Goal: Information Seeking & Learning: Check status

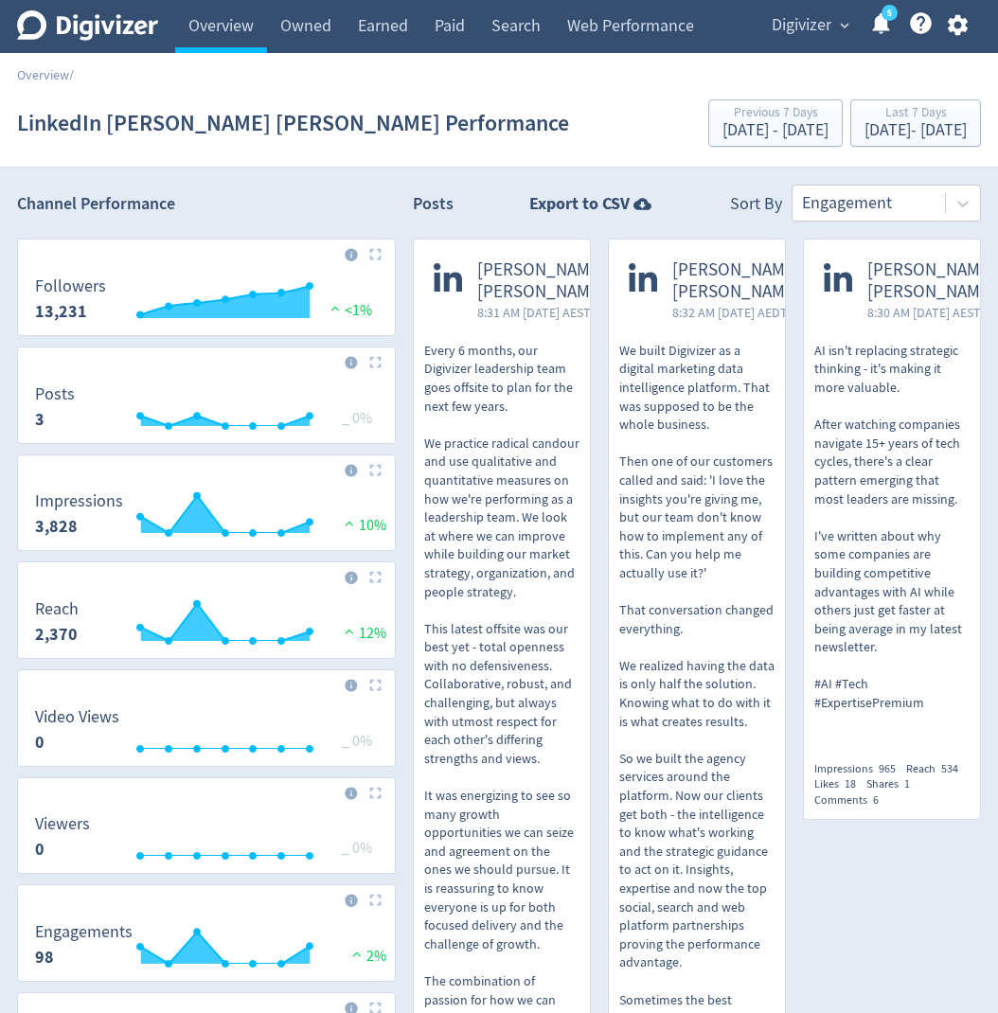
scroll to position [407, 0]
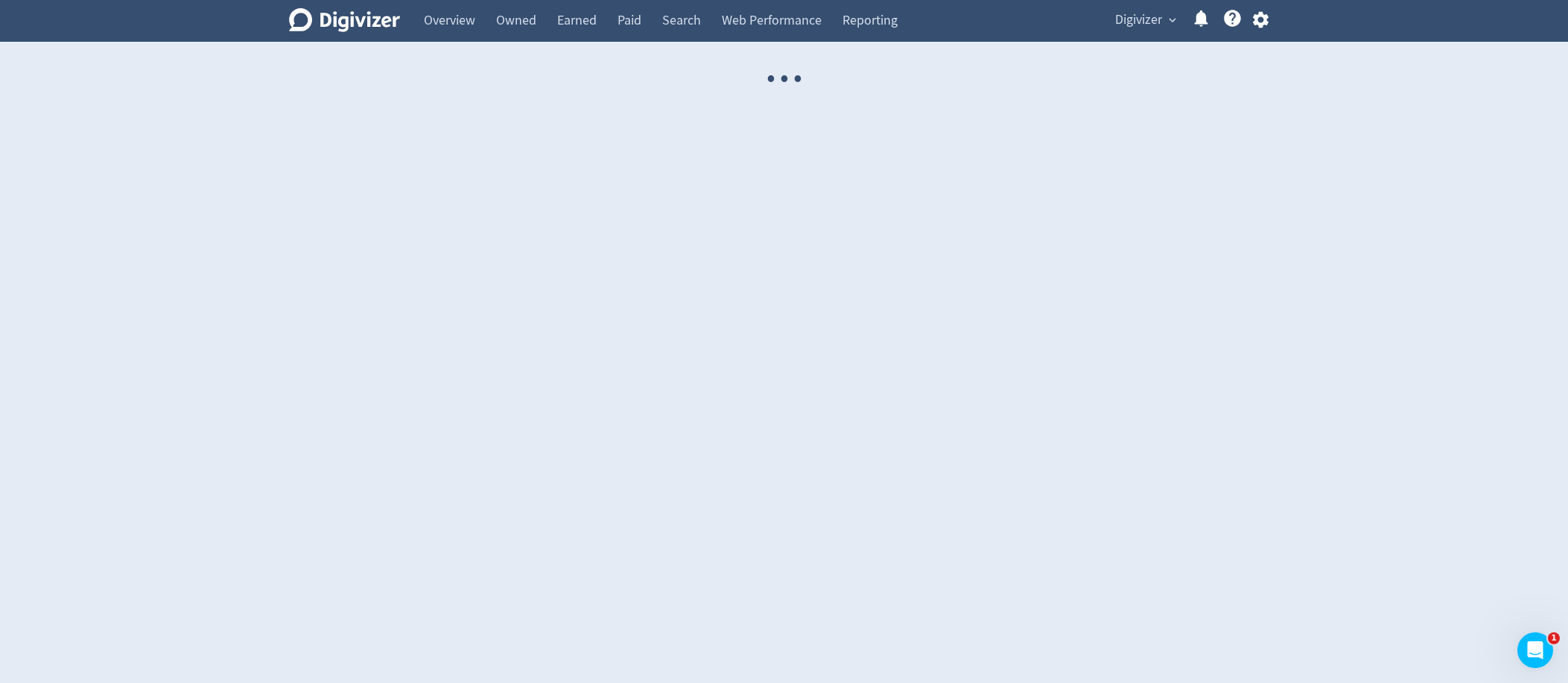
select select "USER"
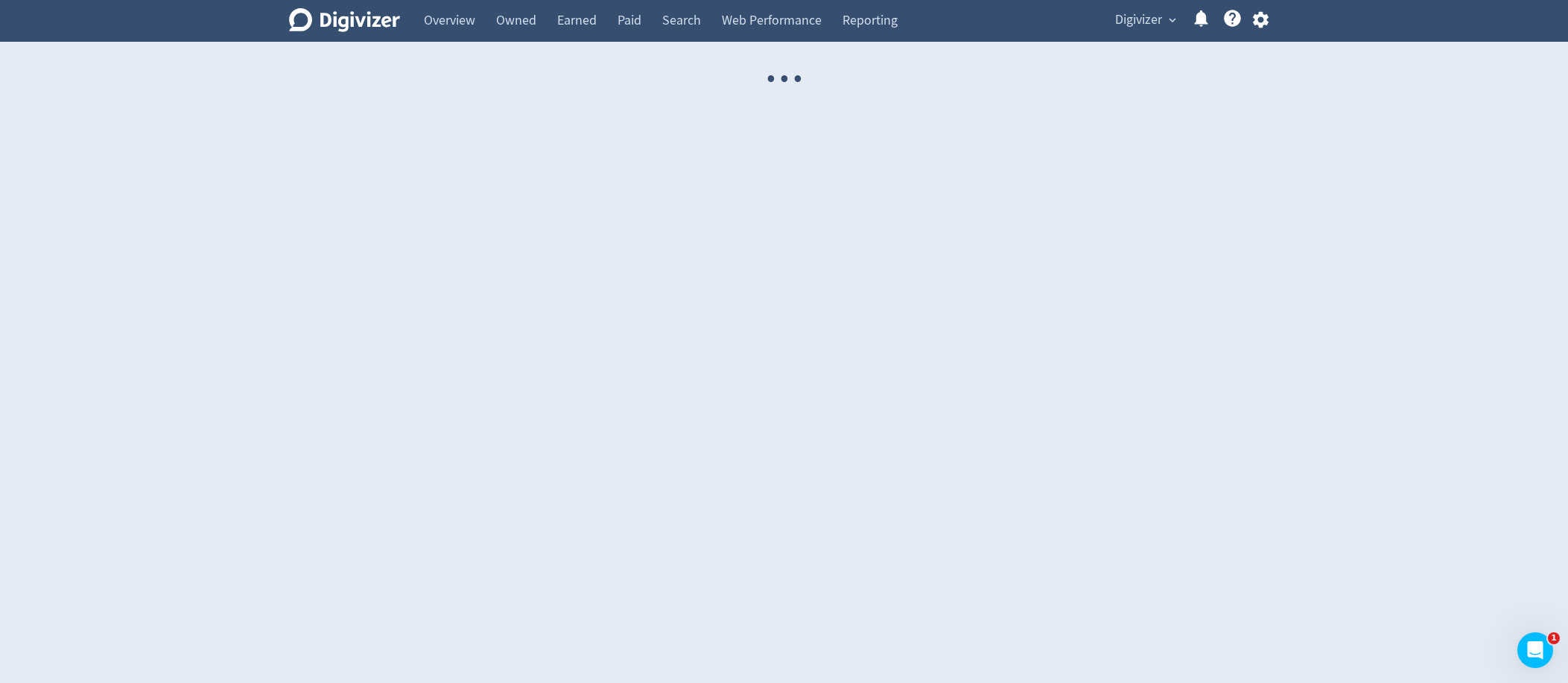
select select "USER"
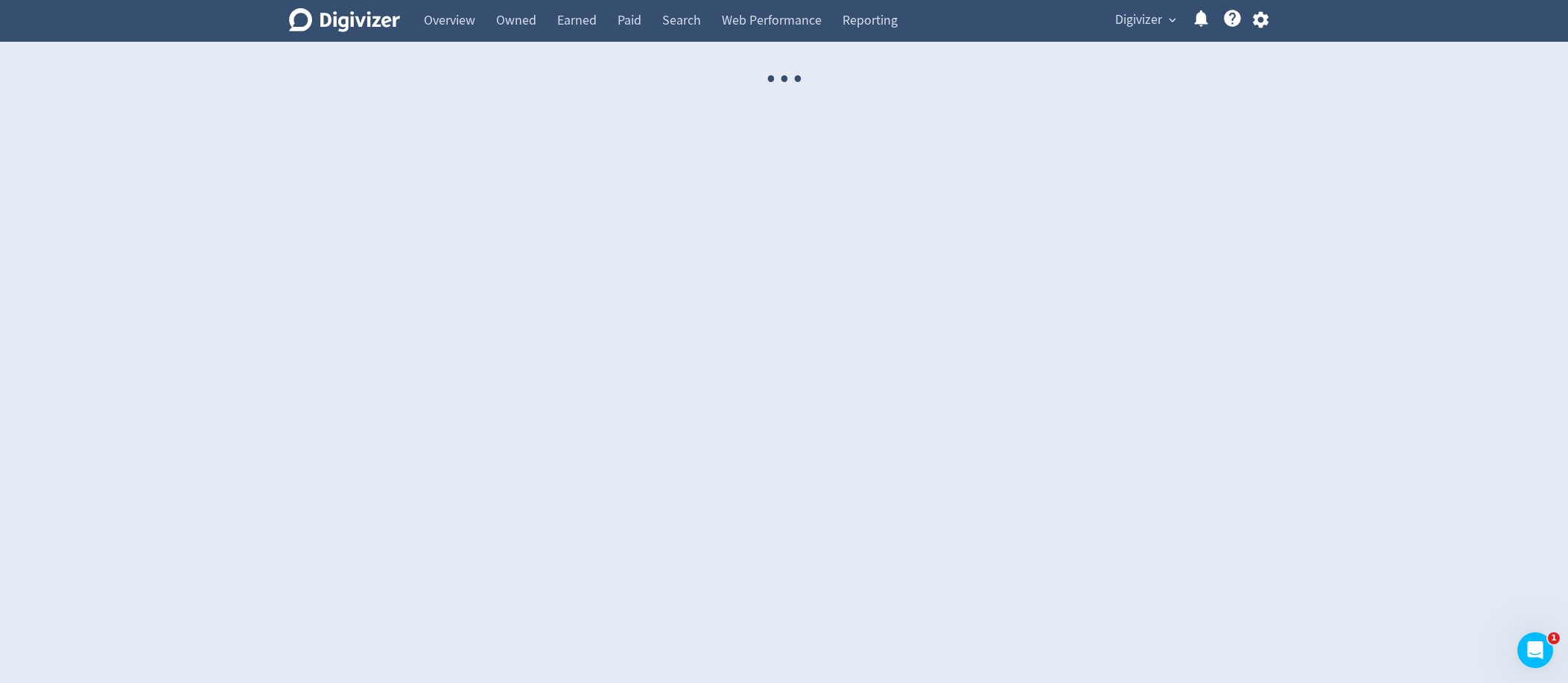
select select "USER"
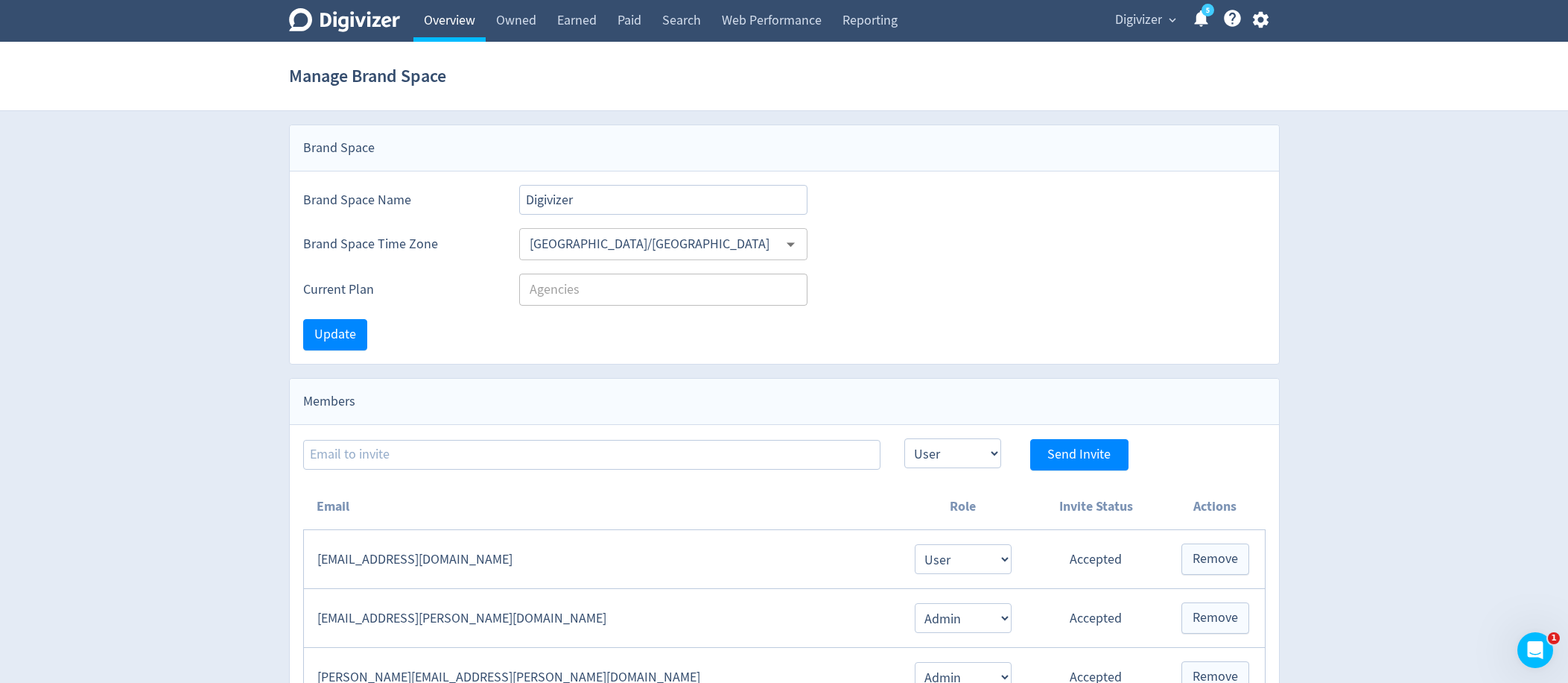
click at [461, 20] on link "Overview" at bounding box center [450, 20] width 72 height 42
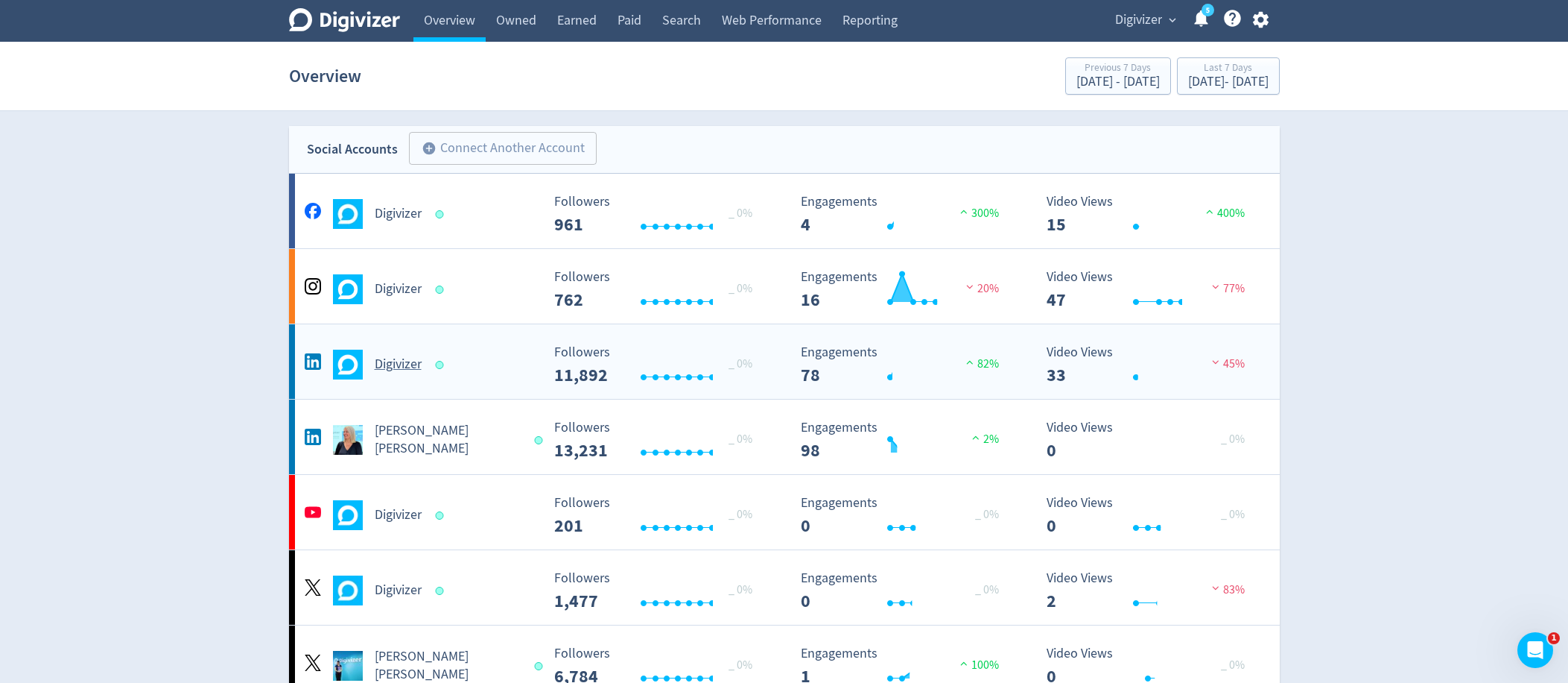
click at [404, 364] on h5 "Digivizer" at bounding box center [398, 364] width 47 height 18
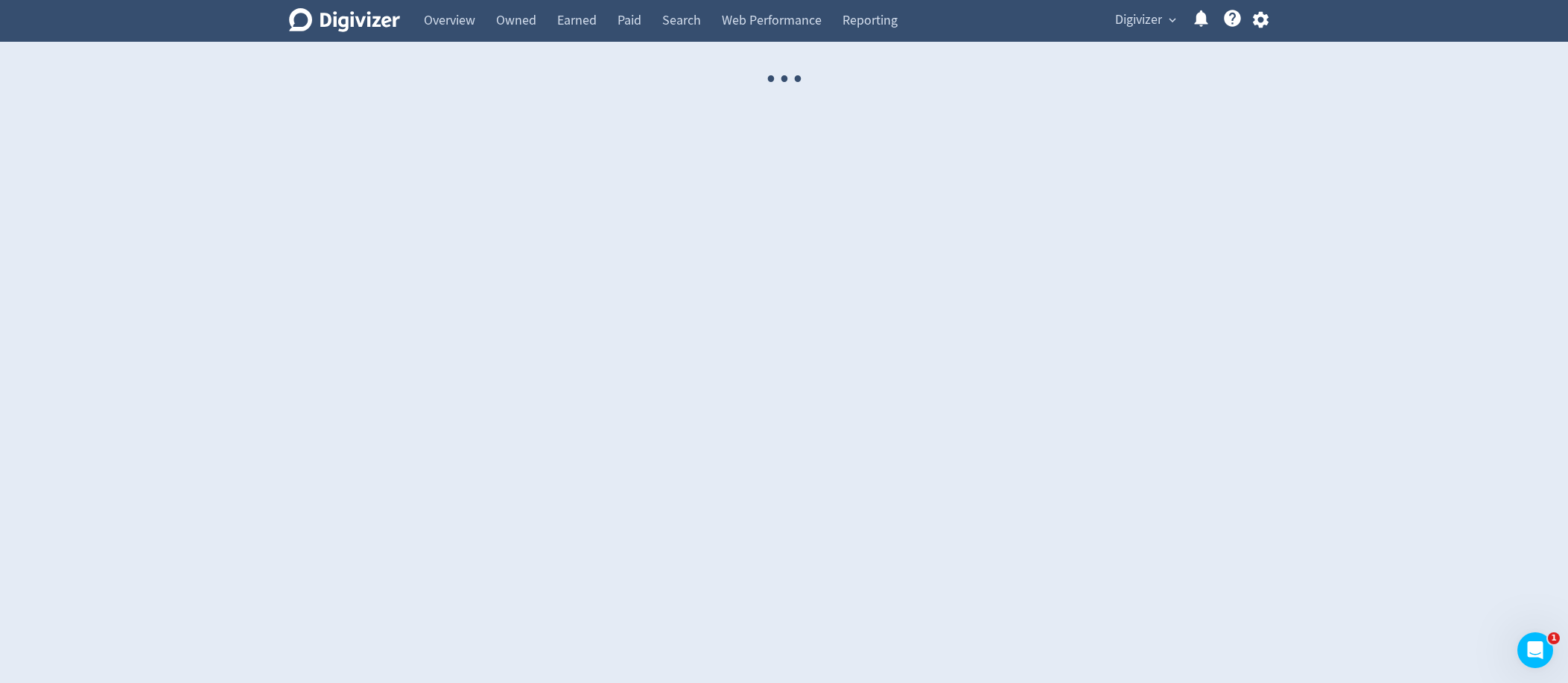
select select "USER"
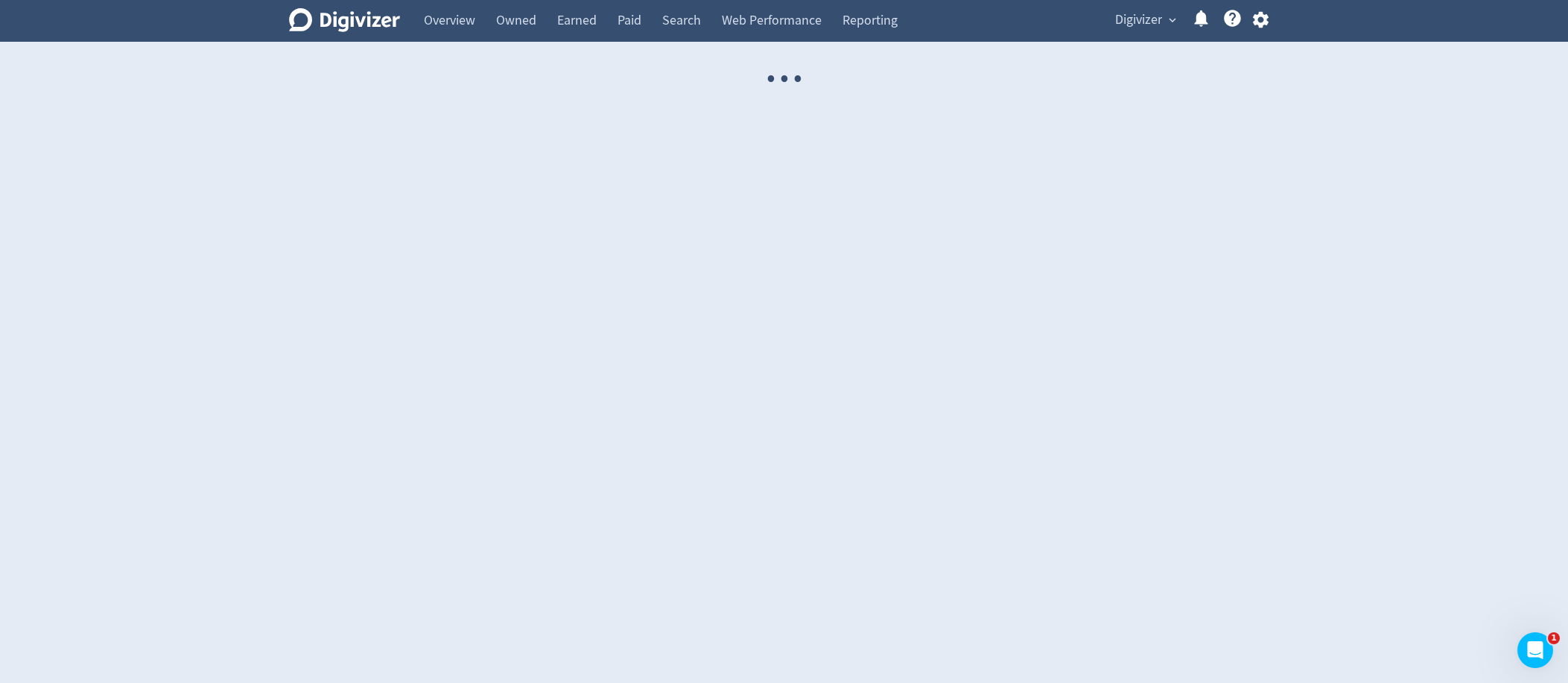
select select "USER"
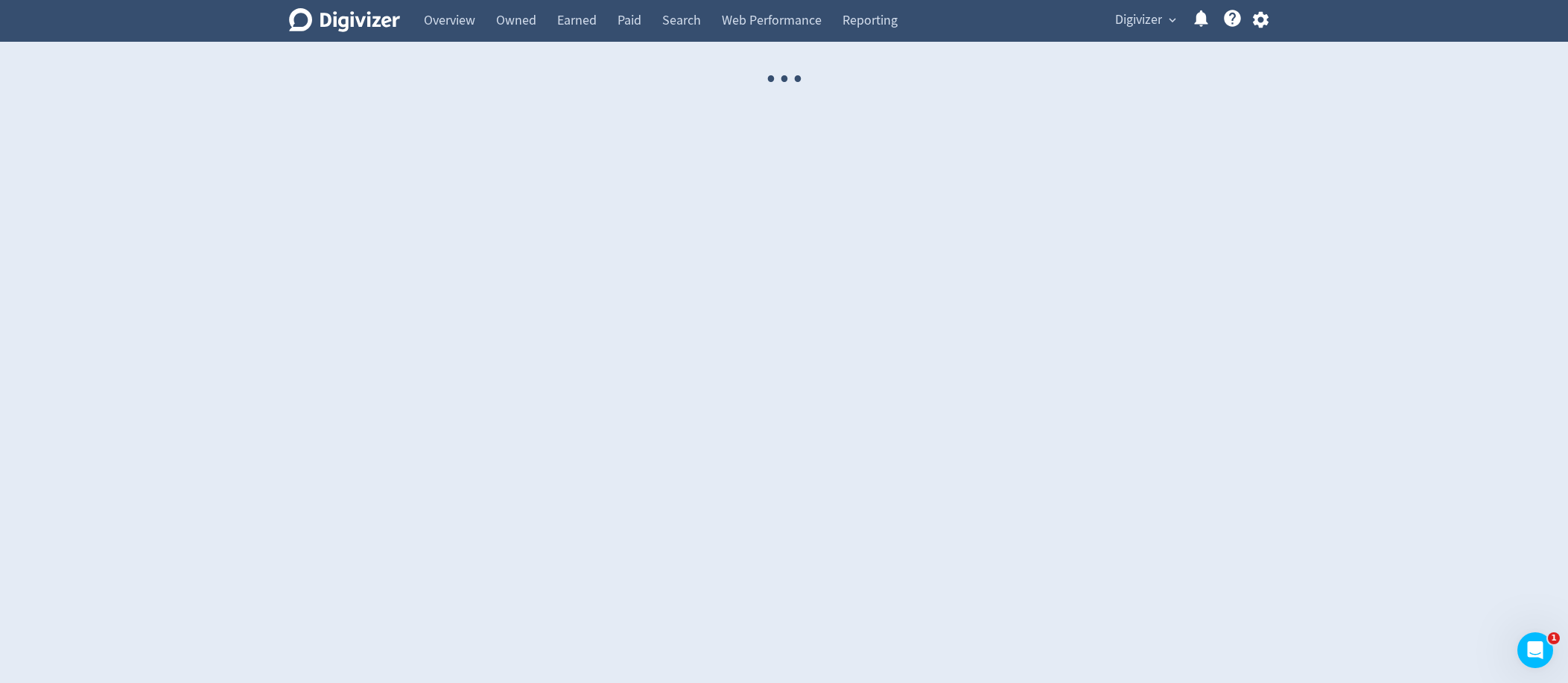
select select "USER"
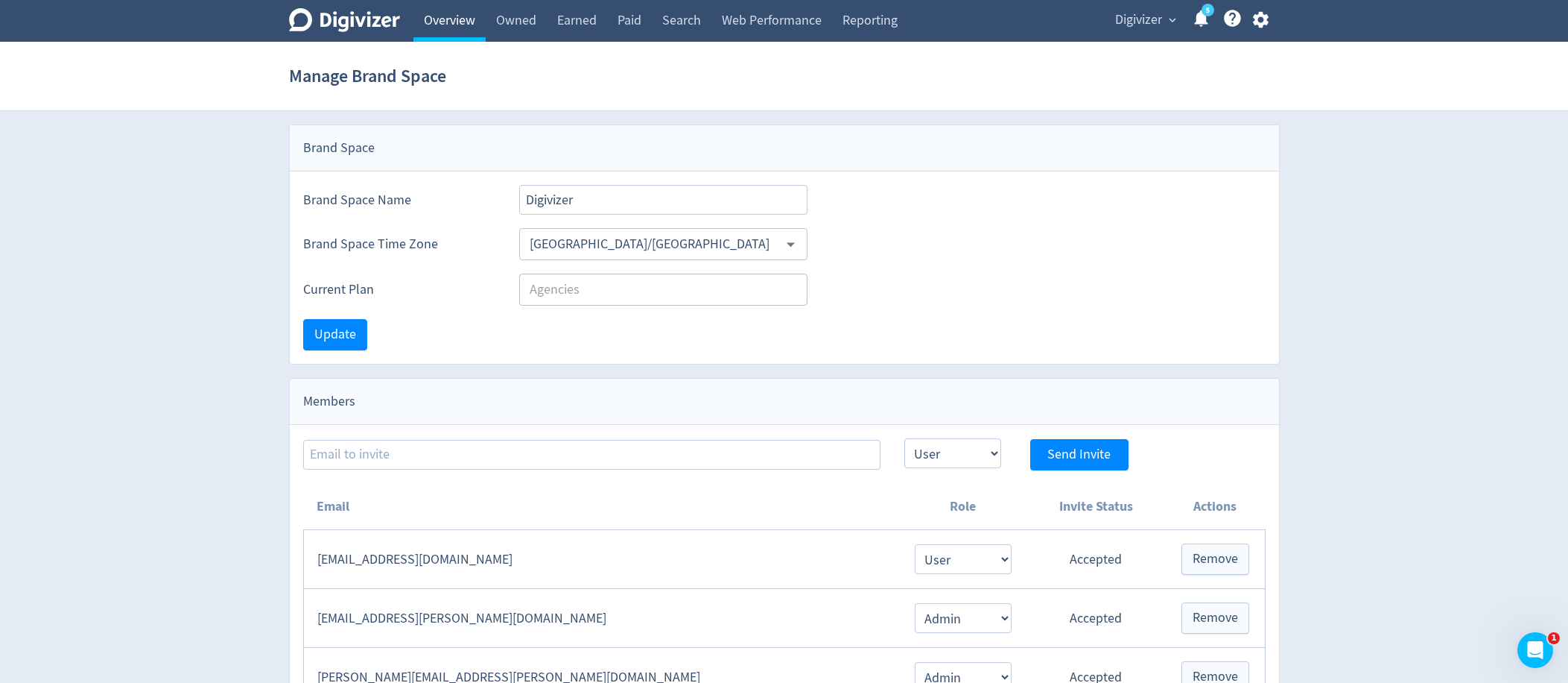
click at [478, 22] on link "Overview" at bounding box center [450, 20] width 72 height 42
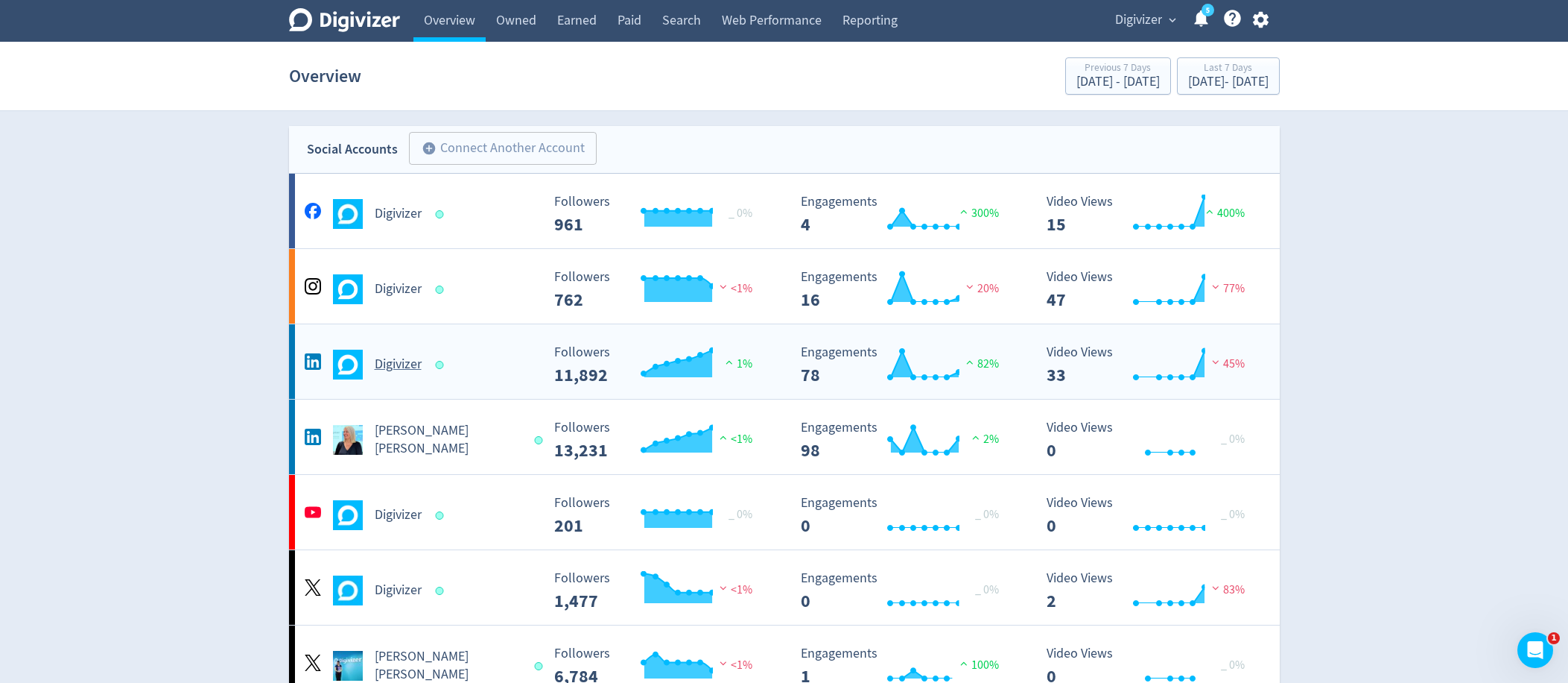
click at [413, 351] on div "Digivizer" at bounding box center [421, 364] width 241 height 30
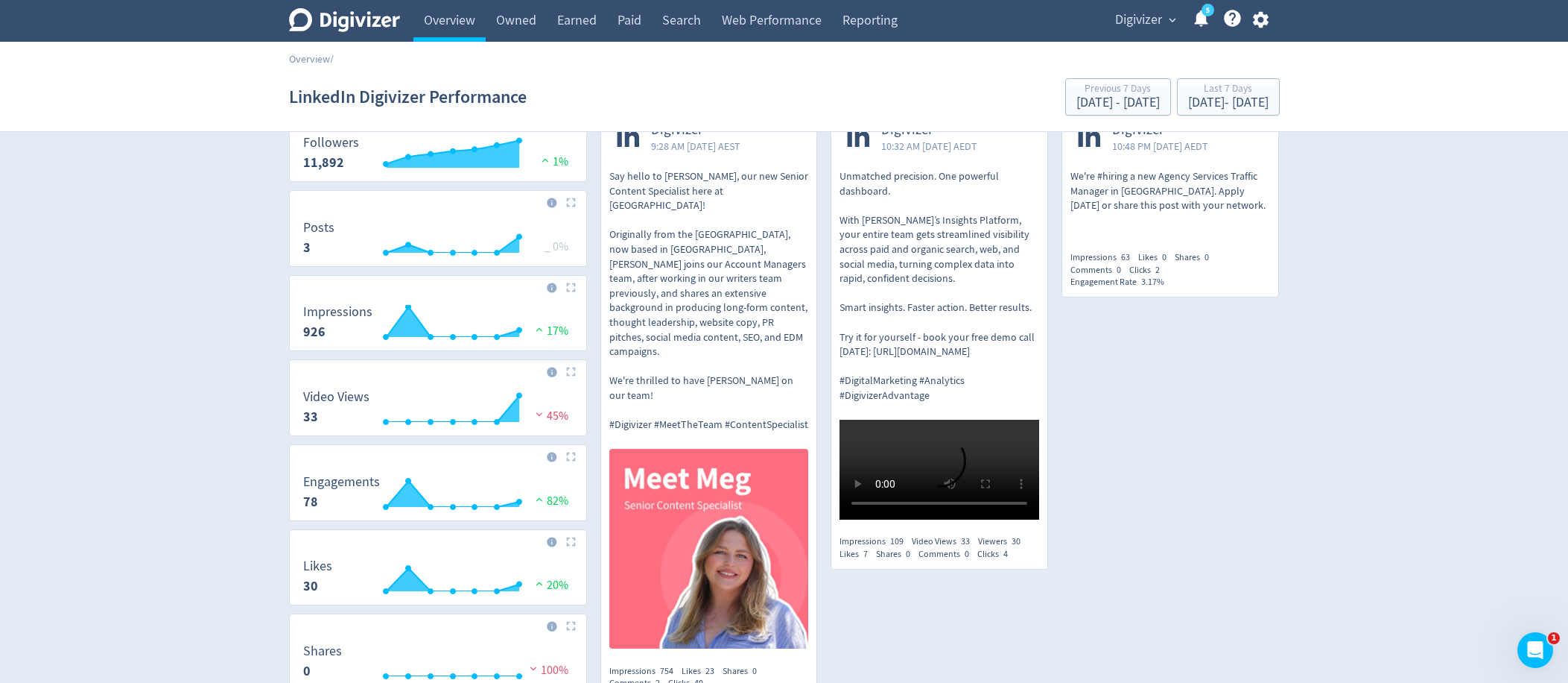
scroll to position [174, 0]
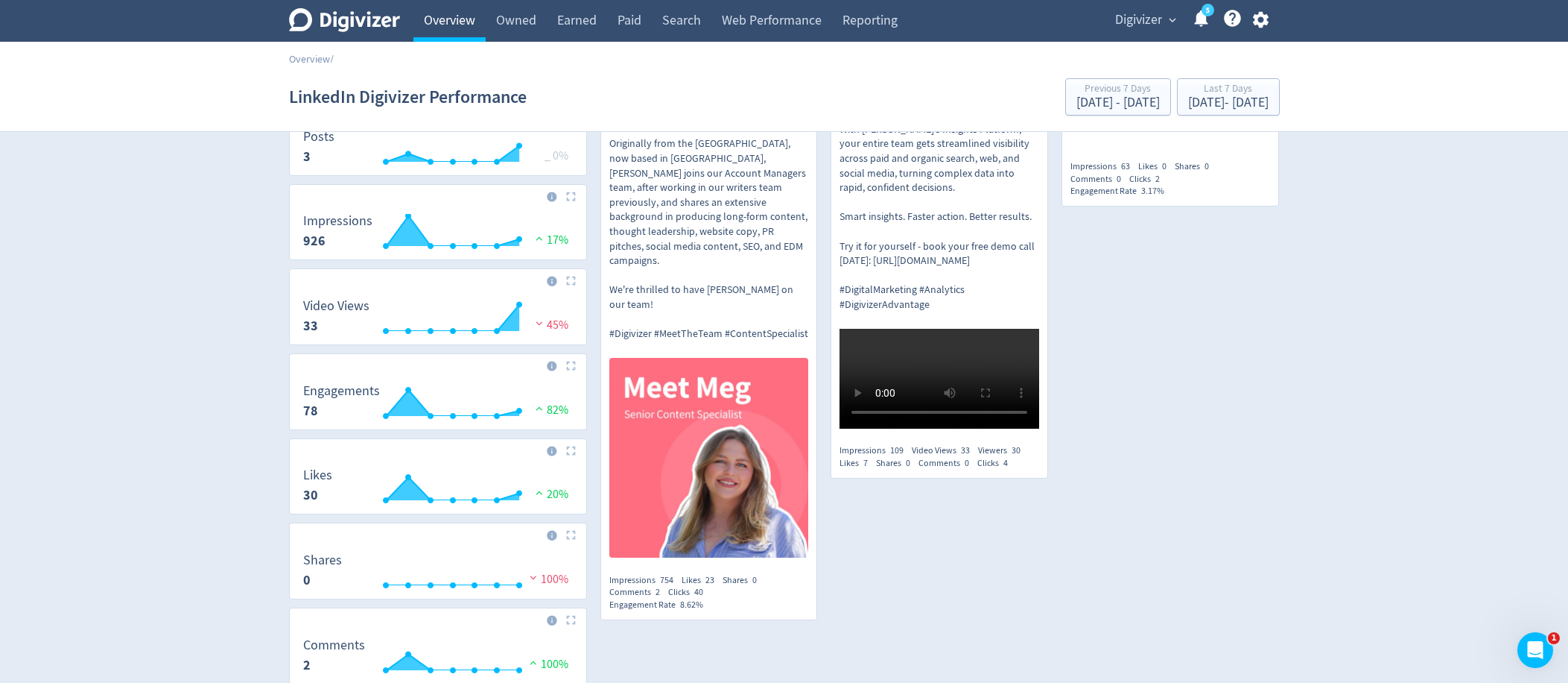
click at [466, 25] on link "Overview" at bounding box center [450, 20] width 72 height 42
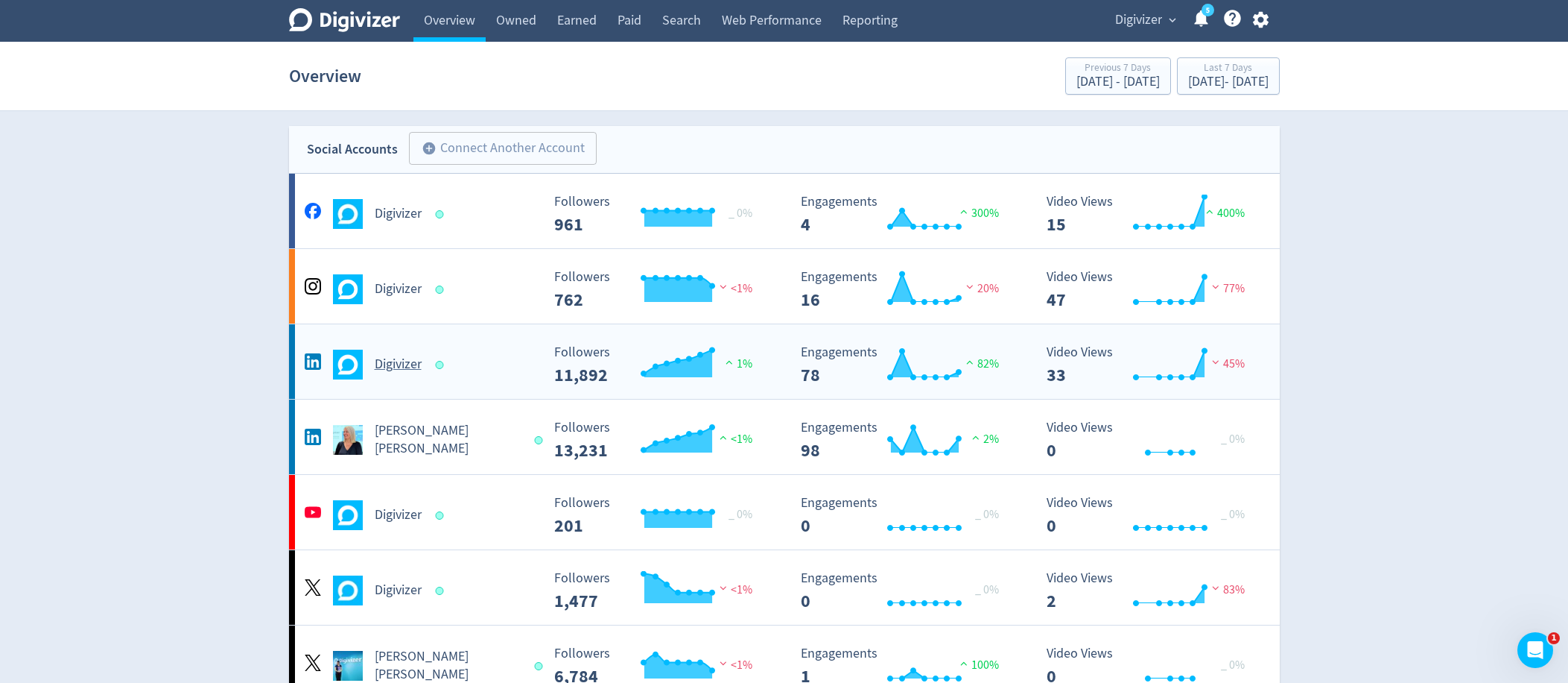
click at [421, 360] on h5 "Digivizer" at bounding box center [398, 364] width 47 height 18
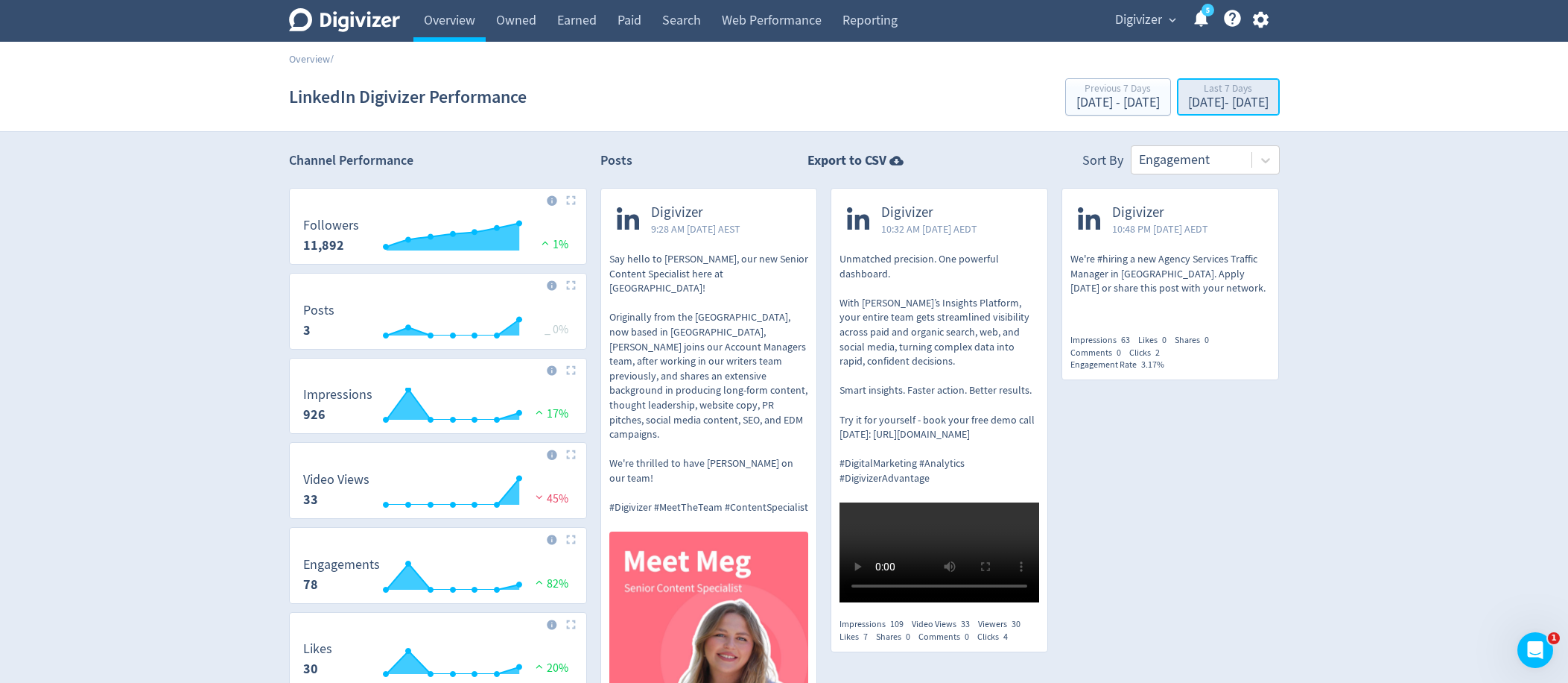
click at [1188, 109] on div "Oct 1, 2025 - Oct 7, 2025" at bounding box center [1228, 102] width 80 height 13
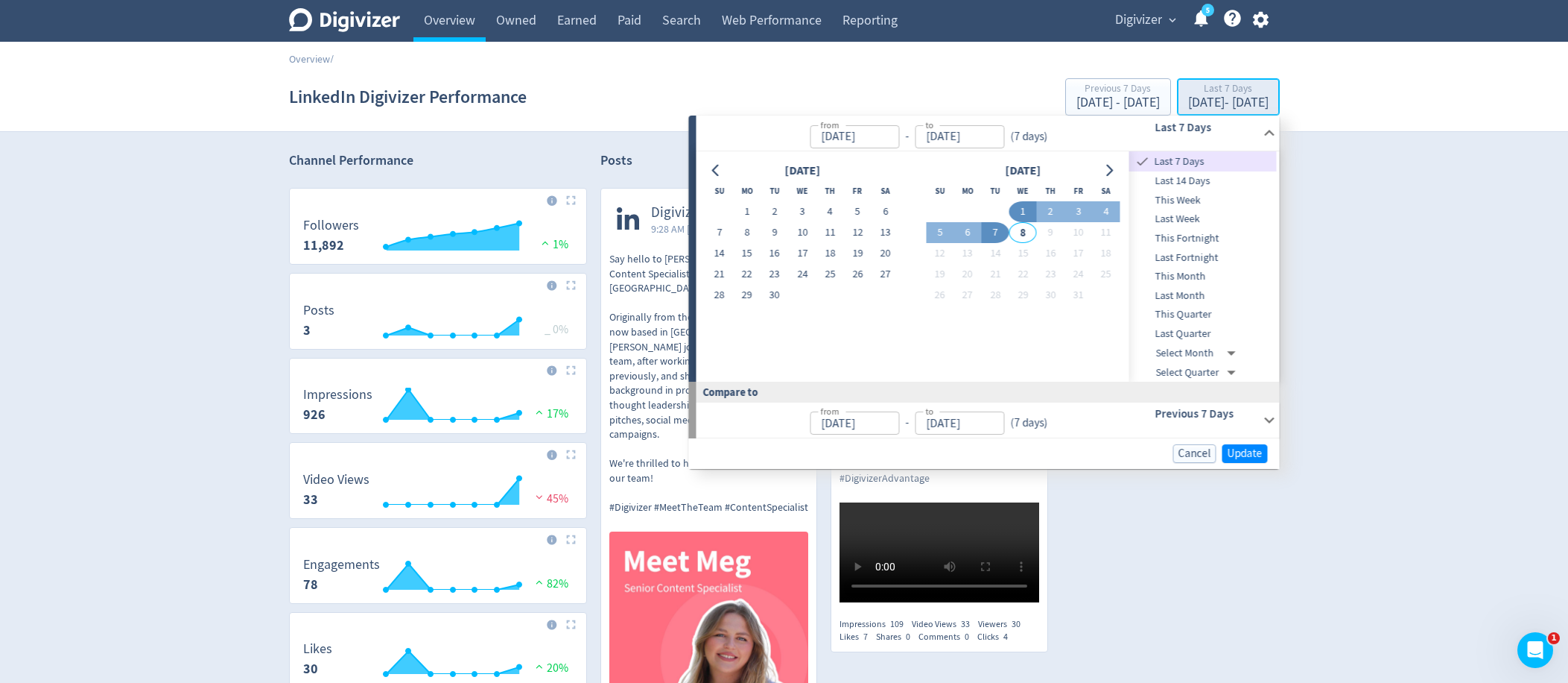
type input "Oct 01, 2025"
type input "Oct 07, 2025"
type input "[DATE]"
click at [1185, 297] on span "Last Month" at bounding box center [1203, 296] width 148 height 17
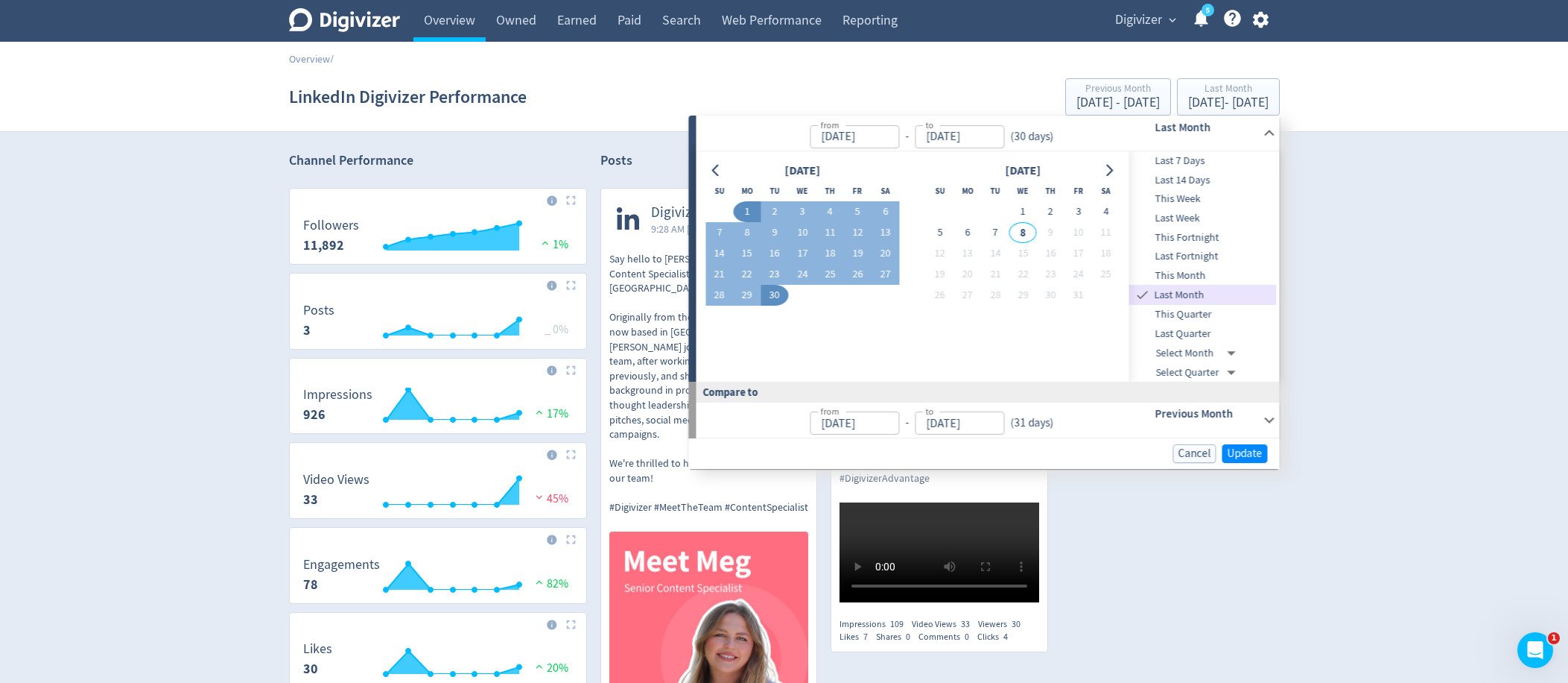
type input "Sep 01, 2025"
type input "[DATE]"
type input "Aug 01, 2025"
type input "Aug 31, 2025"
click at [1248, 456] on span "Update" at bounding box center [1245, 453] width 35 height 11
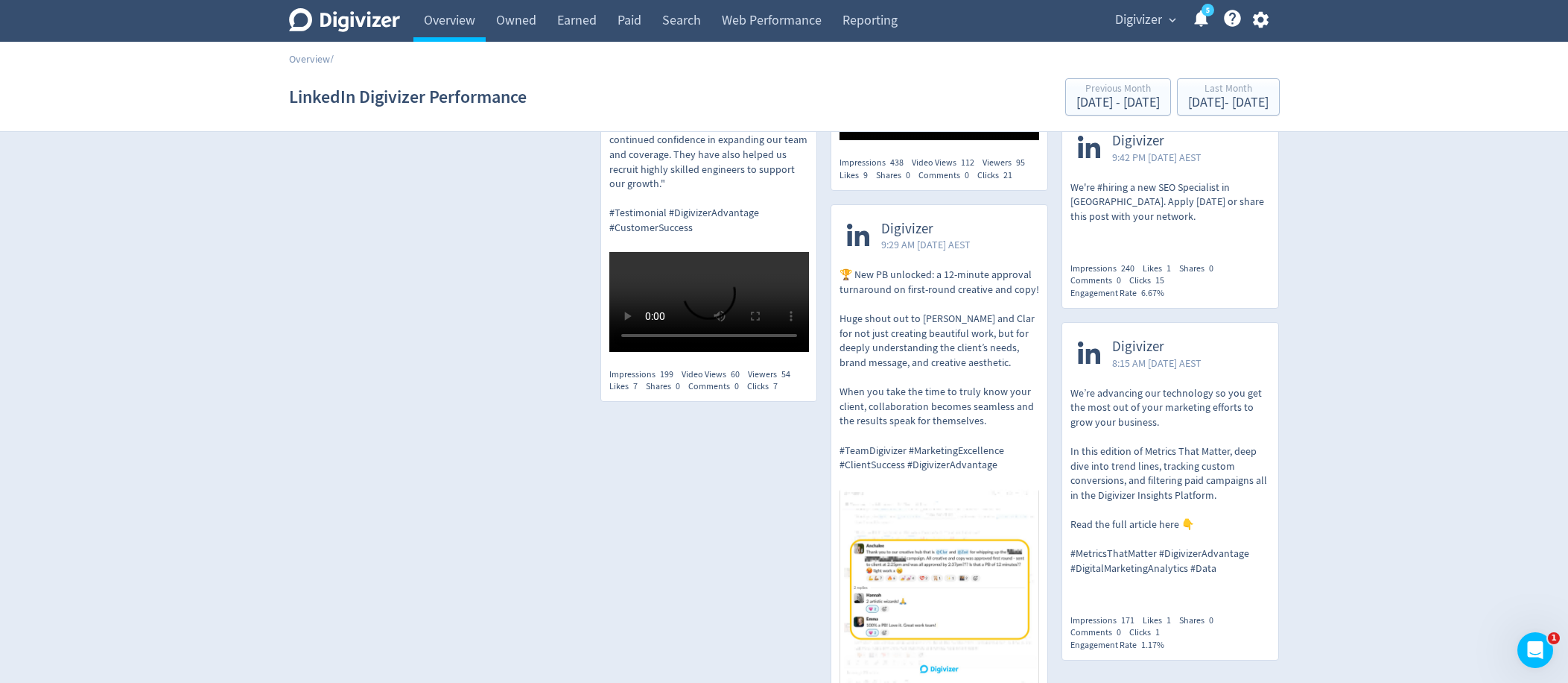
scroll to position [1711, 0]
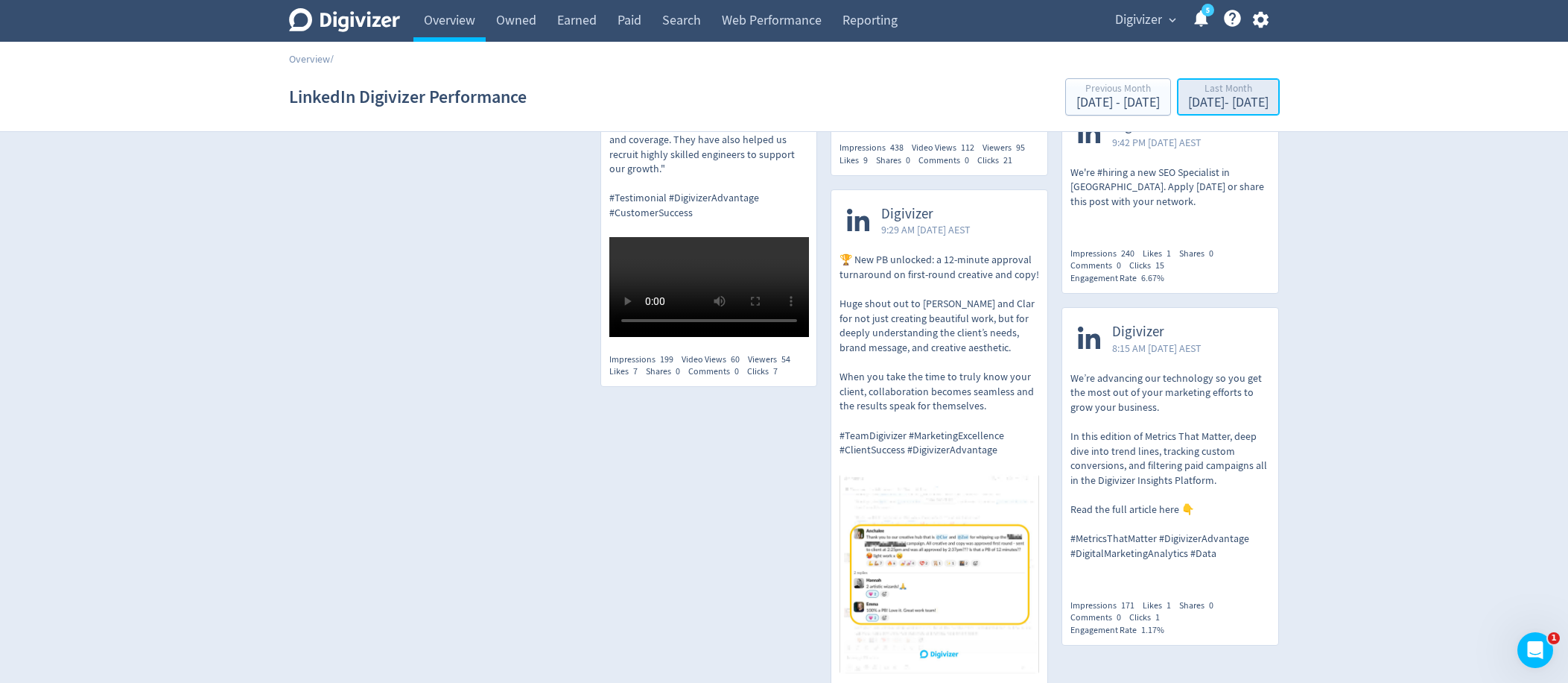
click at [1238, 98] on div "Sep 1, 2025 - Sep 30, 2025" at bounding box center [1228, 102] width 80 height 13
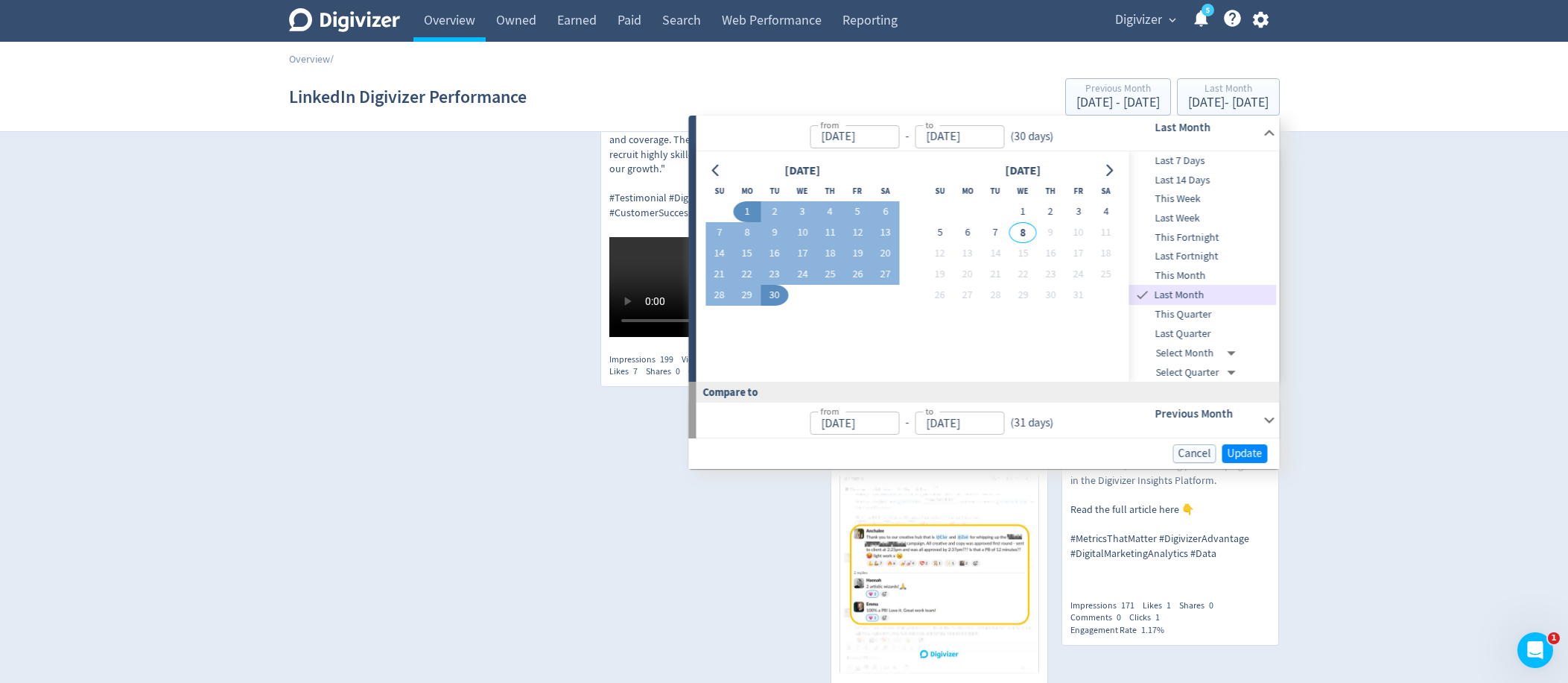
click at [1213, 199] on span "This Week" at bounding box center [1203, 198] width 148 height 17
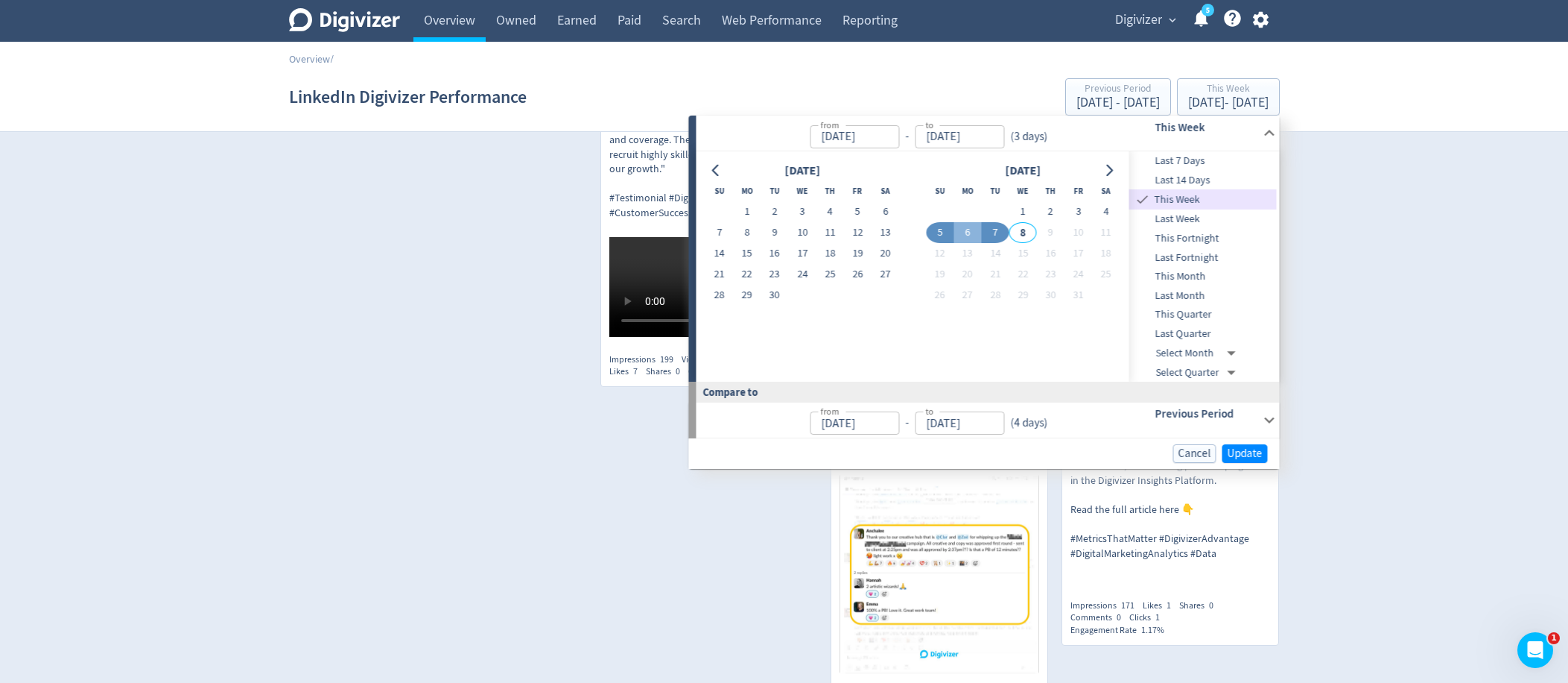
type input "Oct 05, 2025"
type input "Oct 07, 2025"
type input "Oct 01, 2025"
type input "Oct 04, 2025"
click at [1239, 452] on span "Update" at bounding box center [1245, 453] width 35 height 11
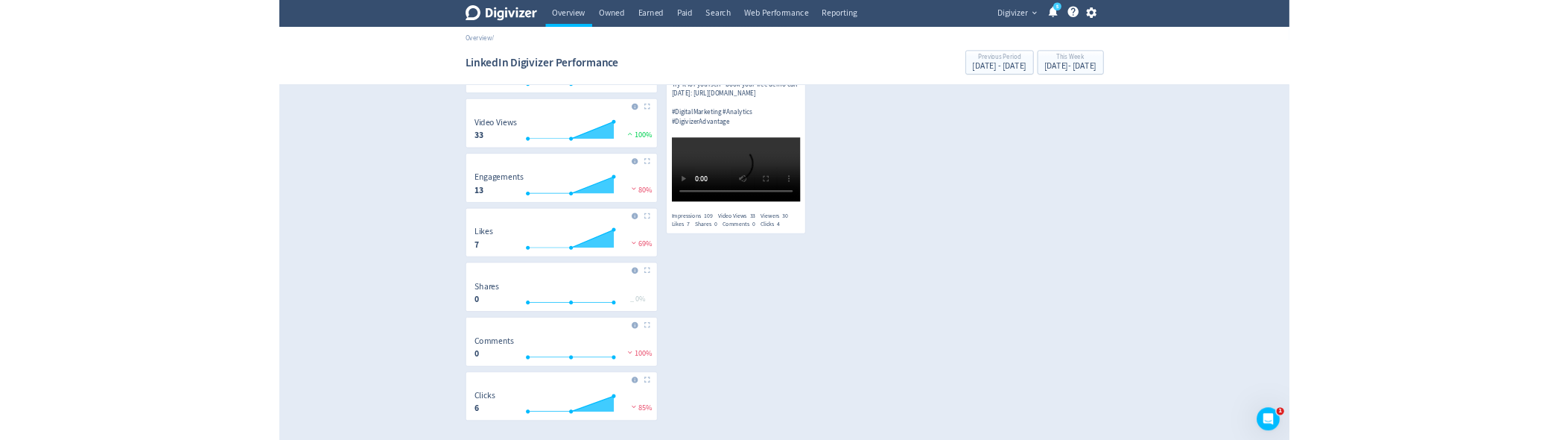
scroll to position [340, 0]
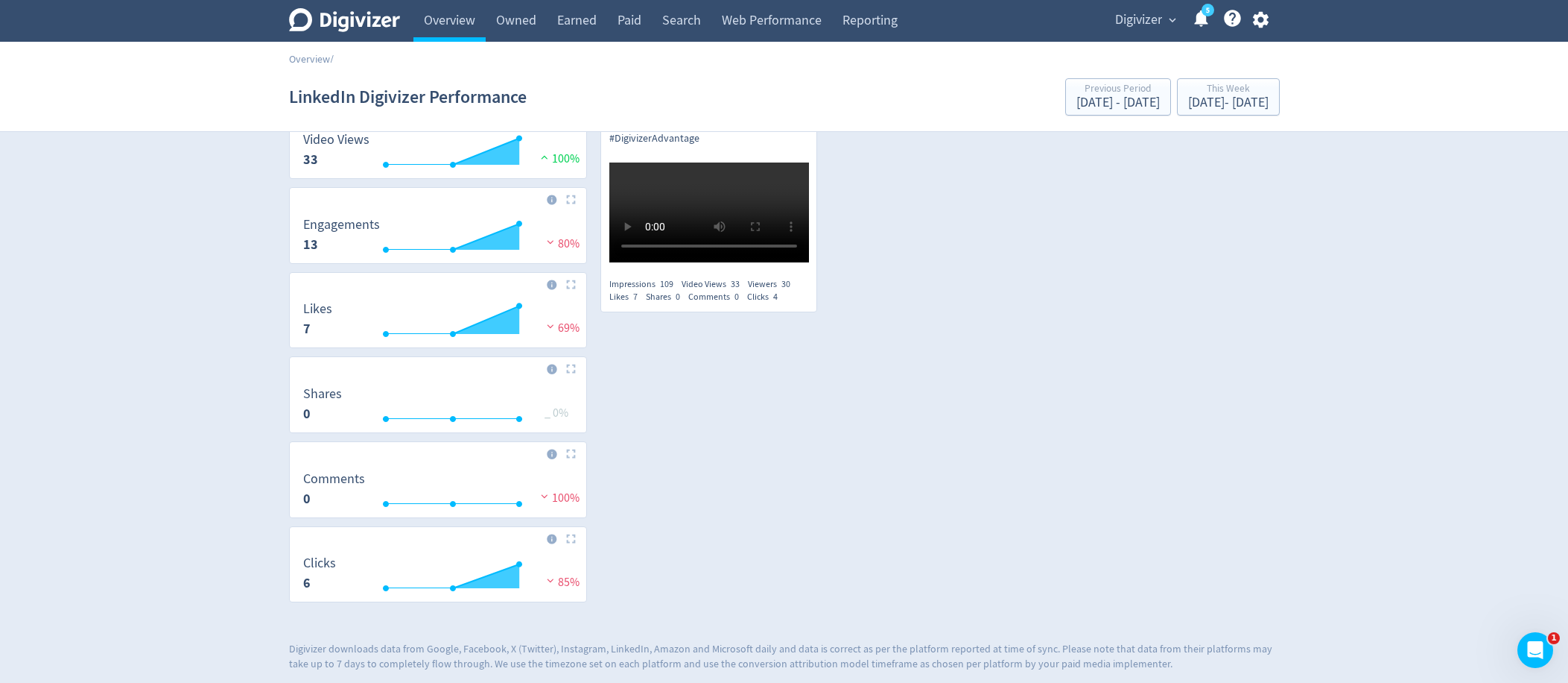
click at [1224, 326] on div "Digivizer 10:32 AM Tue 7-Oct-25 AEDT Unmatched precision. One powerful dashboar…" at bounding box center [933, 87] width 693 height 478
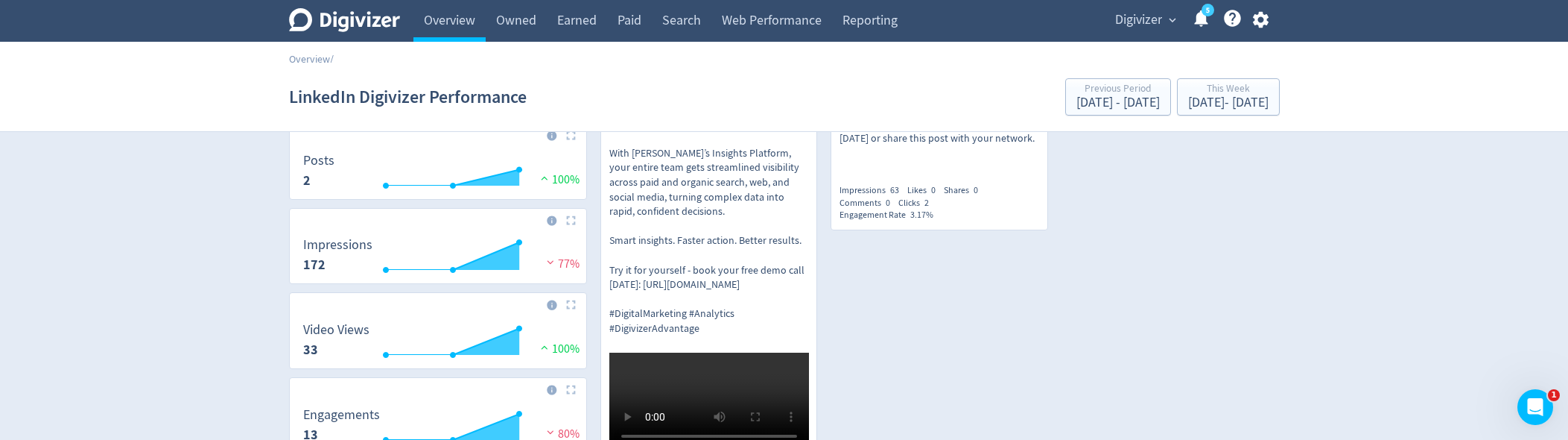
scroll to position [0, 0]
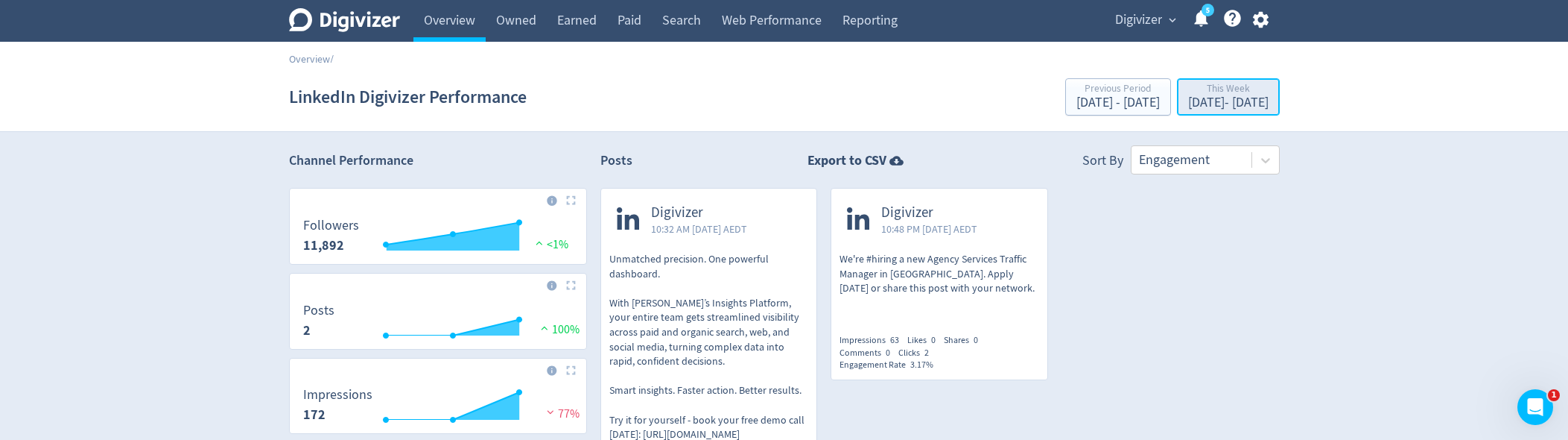
click at [1229, 100] on div "Oct 5, 2025 - Oct 7, 2025" at bounding box center [1228, 102] width 80 height 13
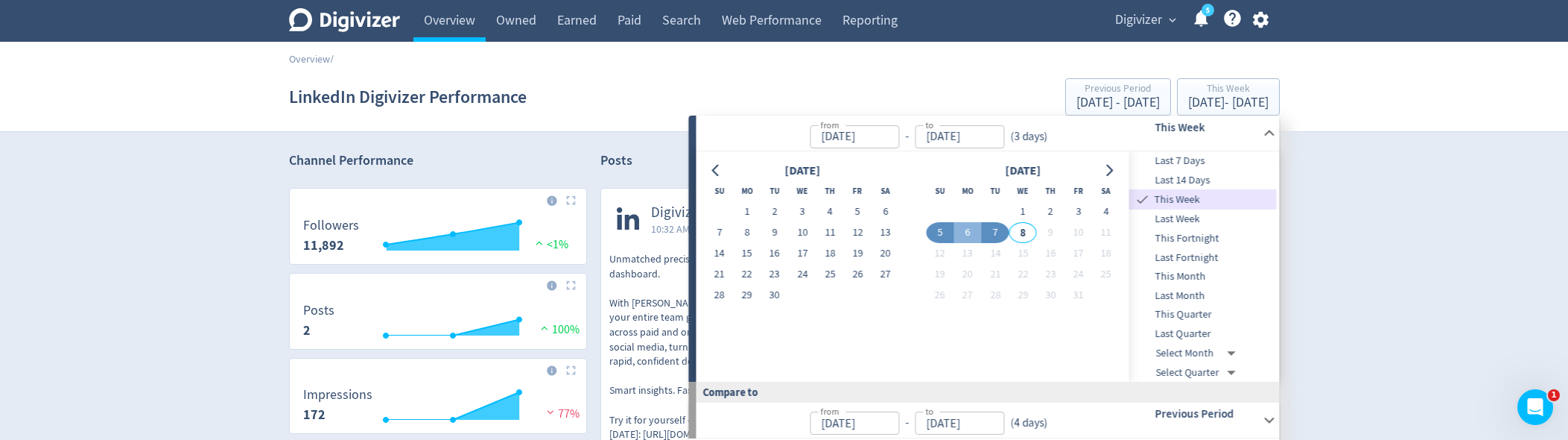
click at [992, 235] on button "7" at bounding box center [995, 232] width 28 height 21
type input "Oct 07, 2025"
click at [992, 235] on button "7" at bounding box center [995, 232] width 28 height 21
type input "Oct 06, 2025"
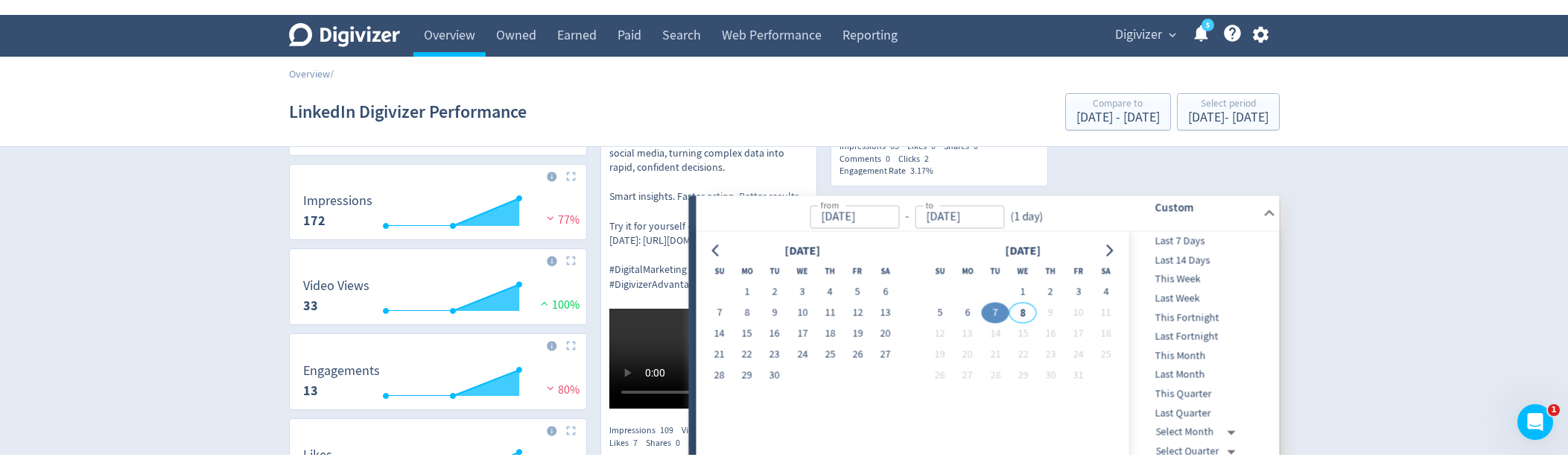
scroll to position [274, 0]
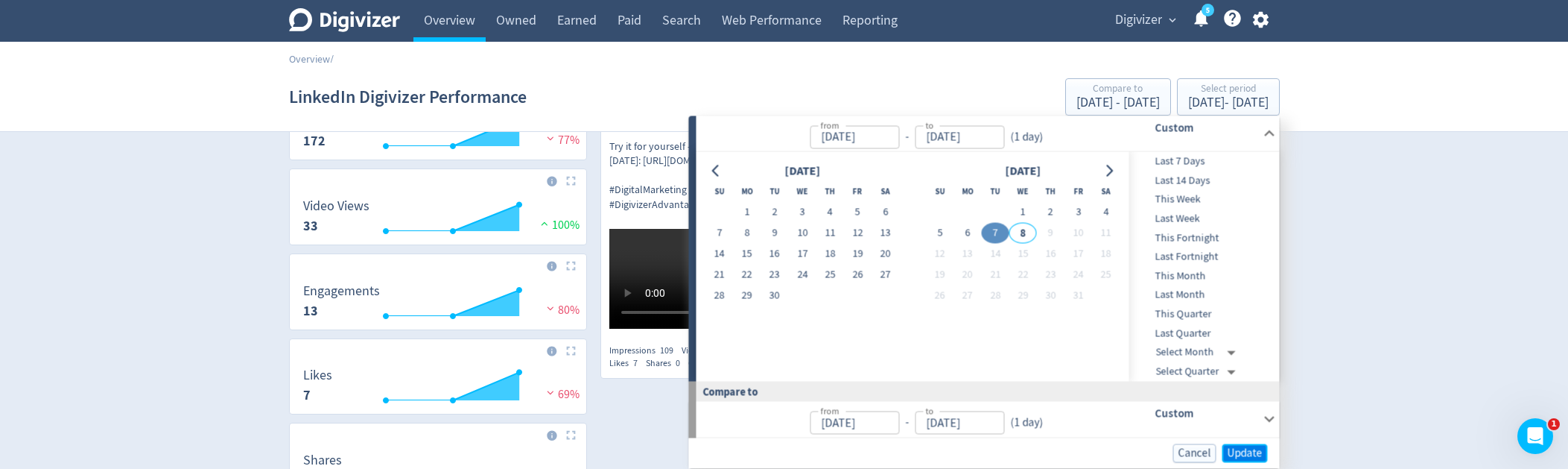
click at [1250, 447] on span "Update" at bounding box center [1245, 452] width 35 height 11
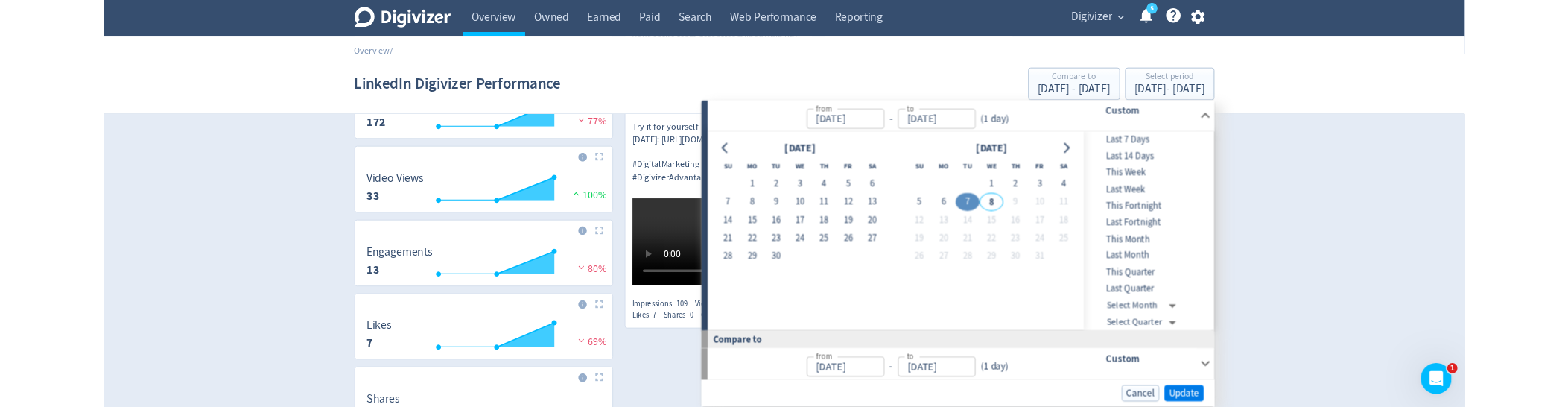
scroll to position [0, 0]
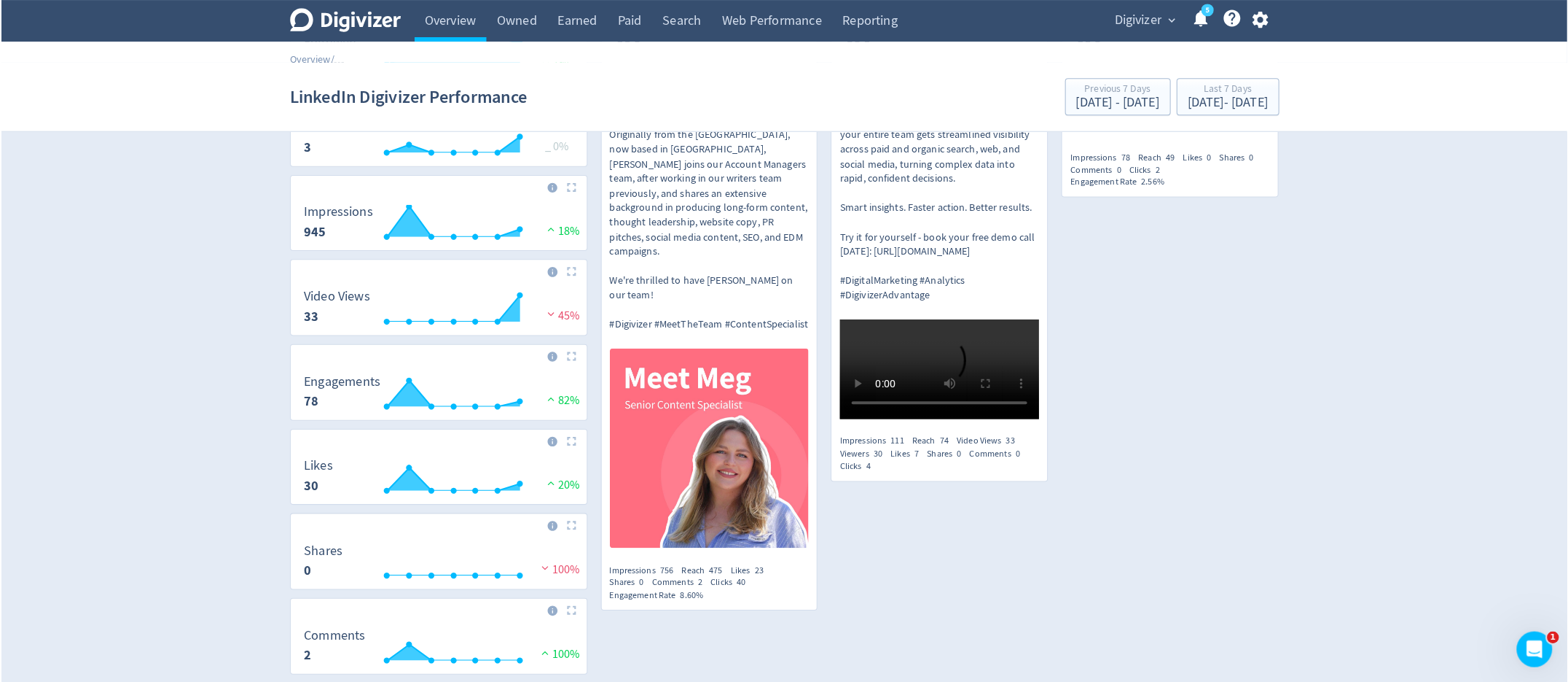
scroll to position [143, 0]
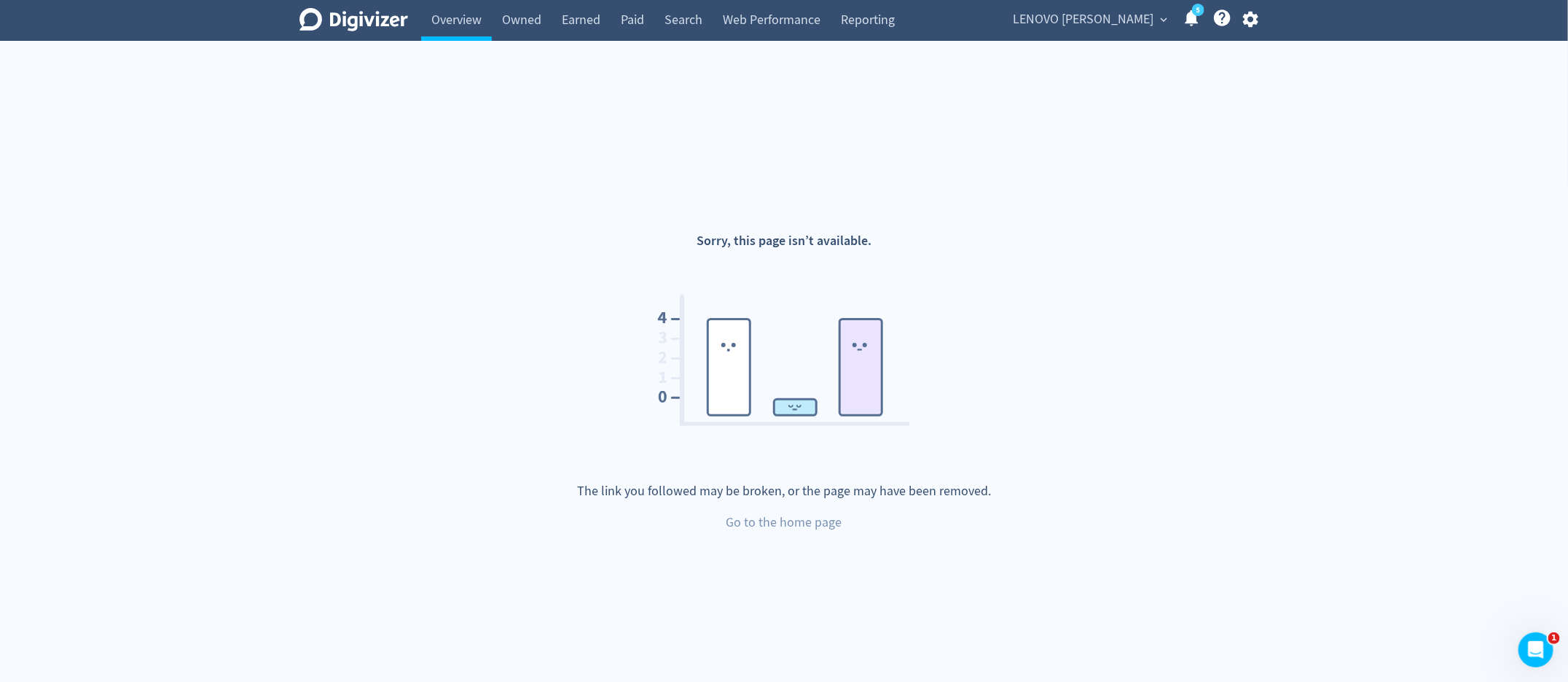
scroll to position [41, 0]
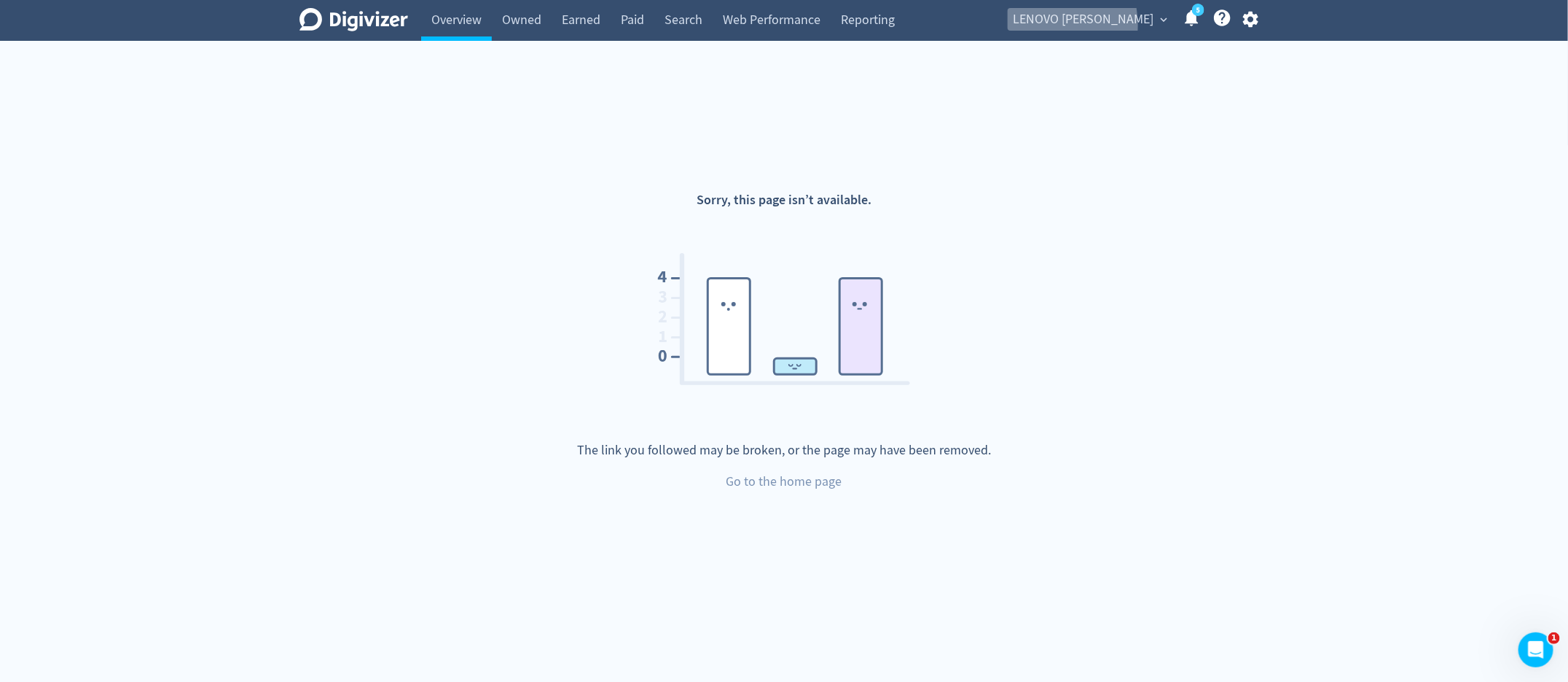
click at [1075, 25] on span "LENOVO [PERSON_NAME]" at bounding box center [1083, 19] width 141 height 23
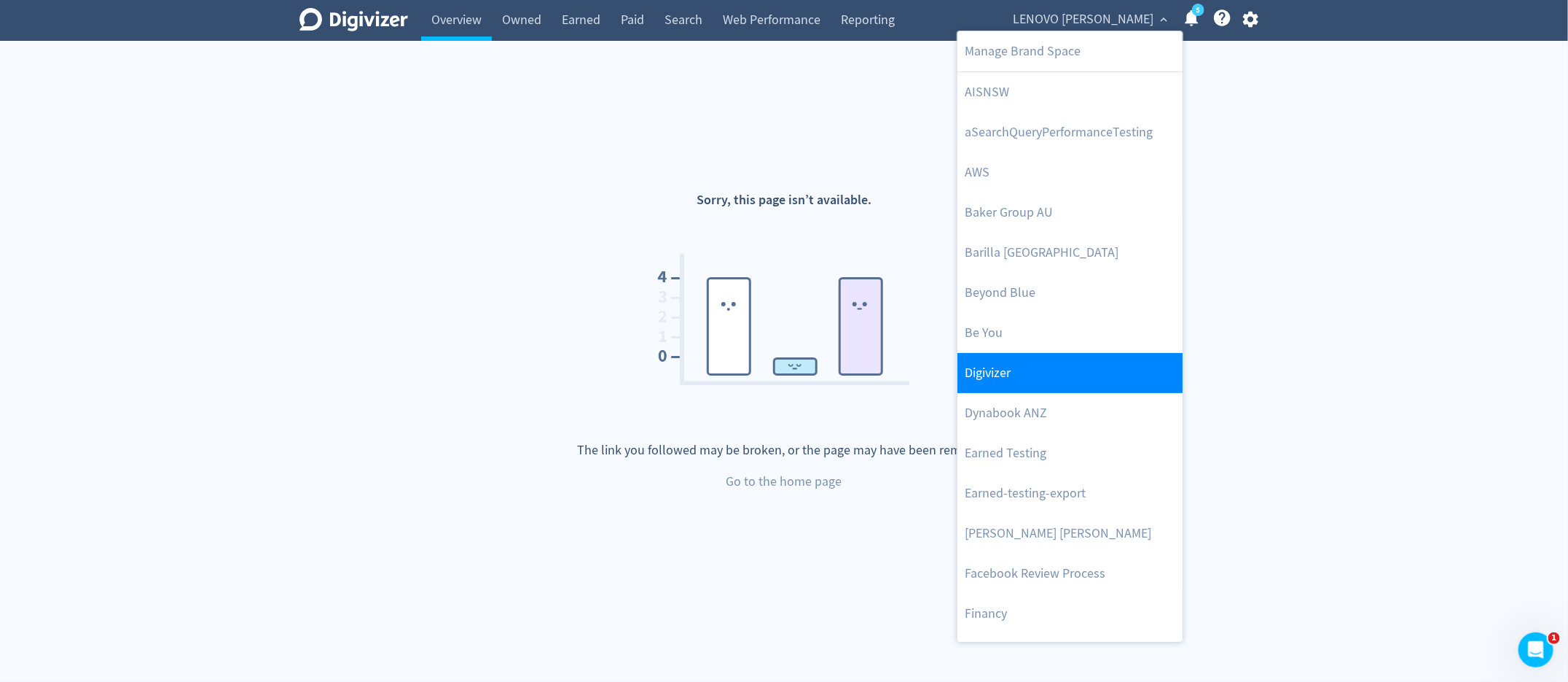
click at [1061, 384] on link "Digivizer" at bounding box center [1069, 373] width 225 height 40
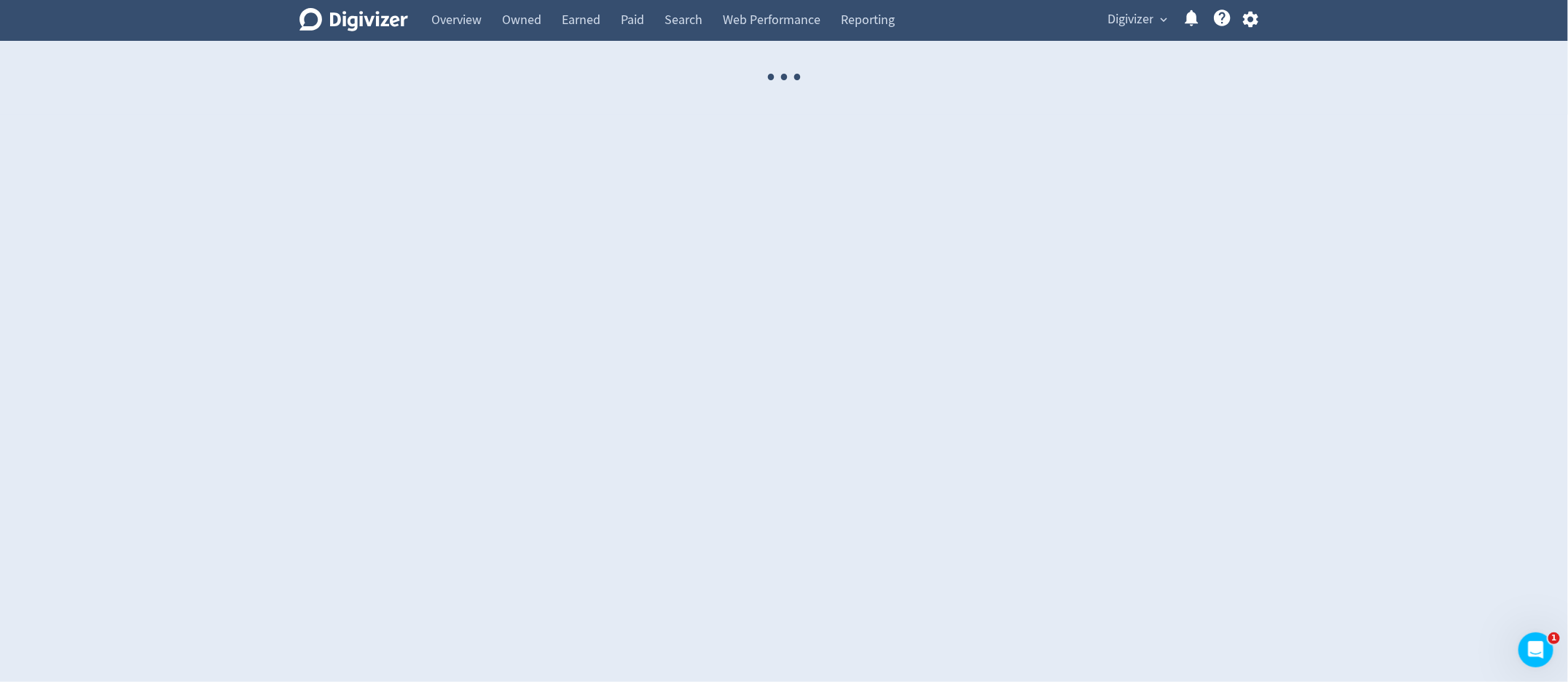
select select "USER"
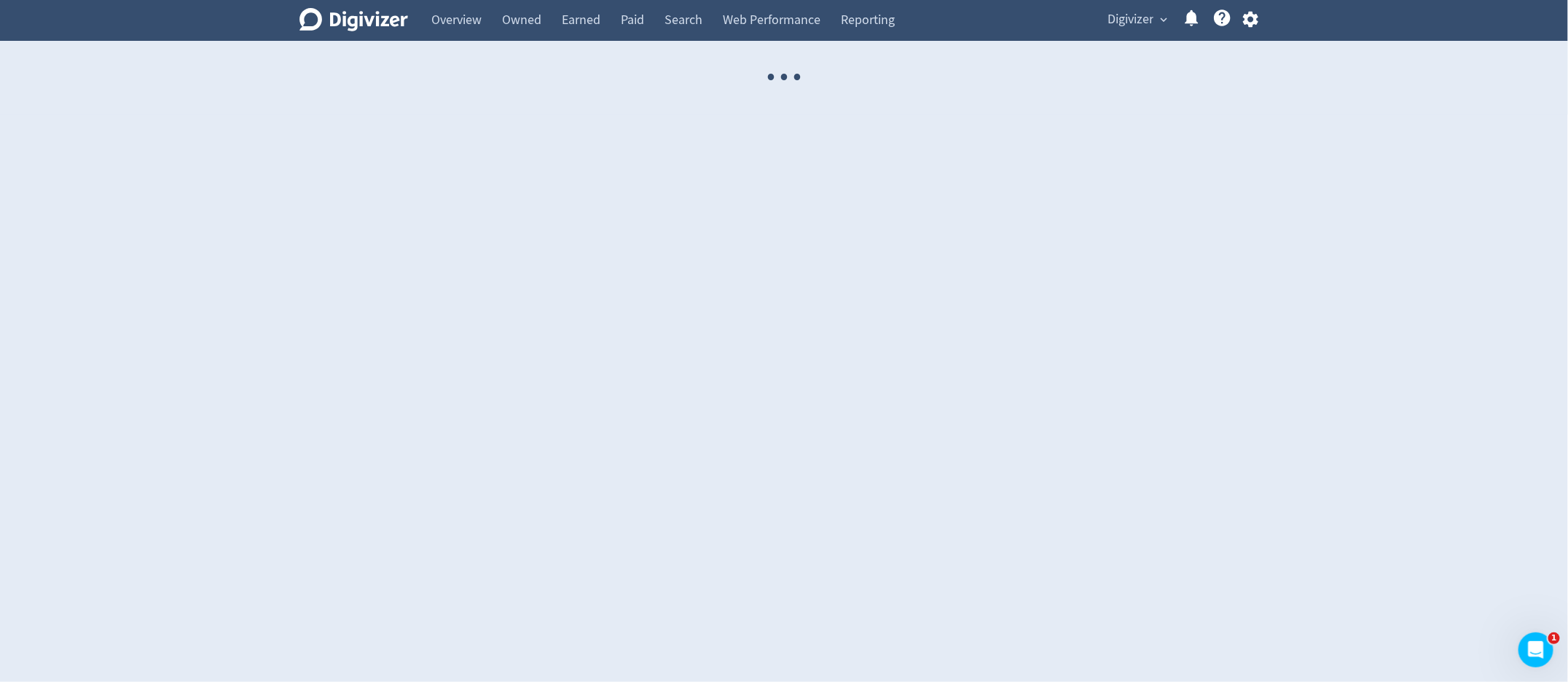
select select "USER"
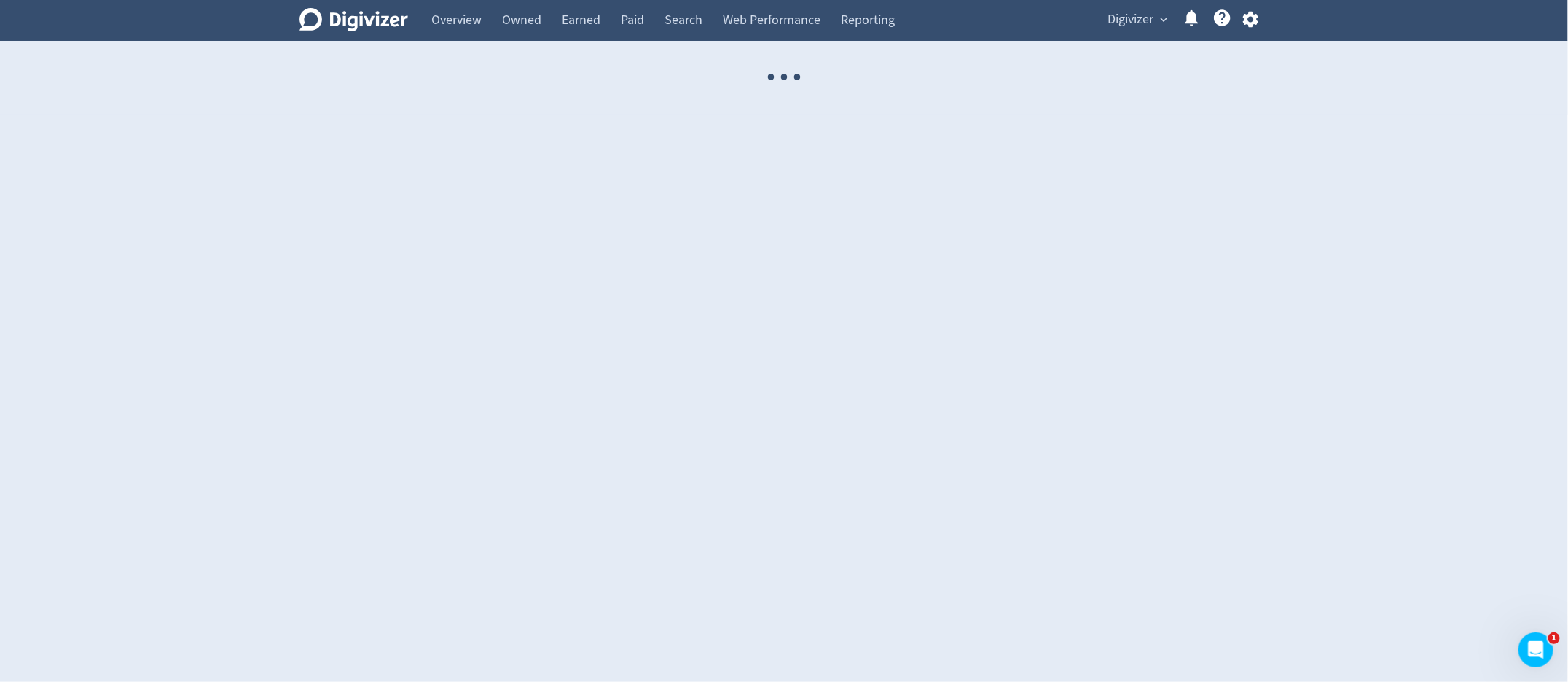
select select "USER"
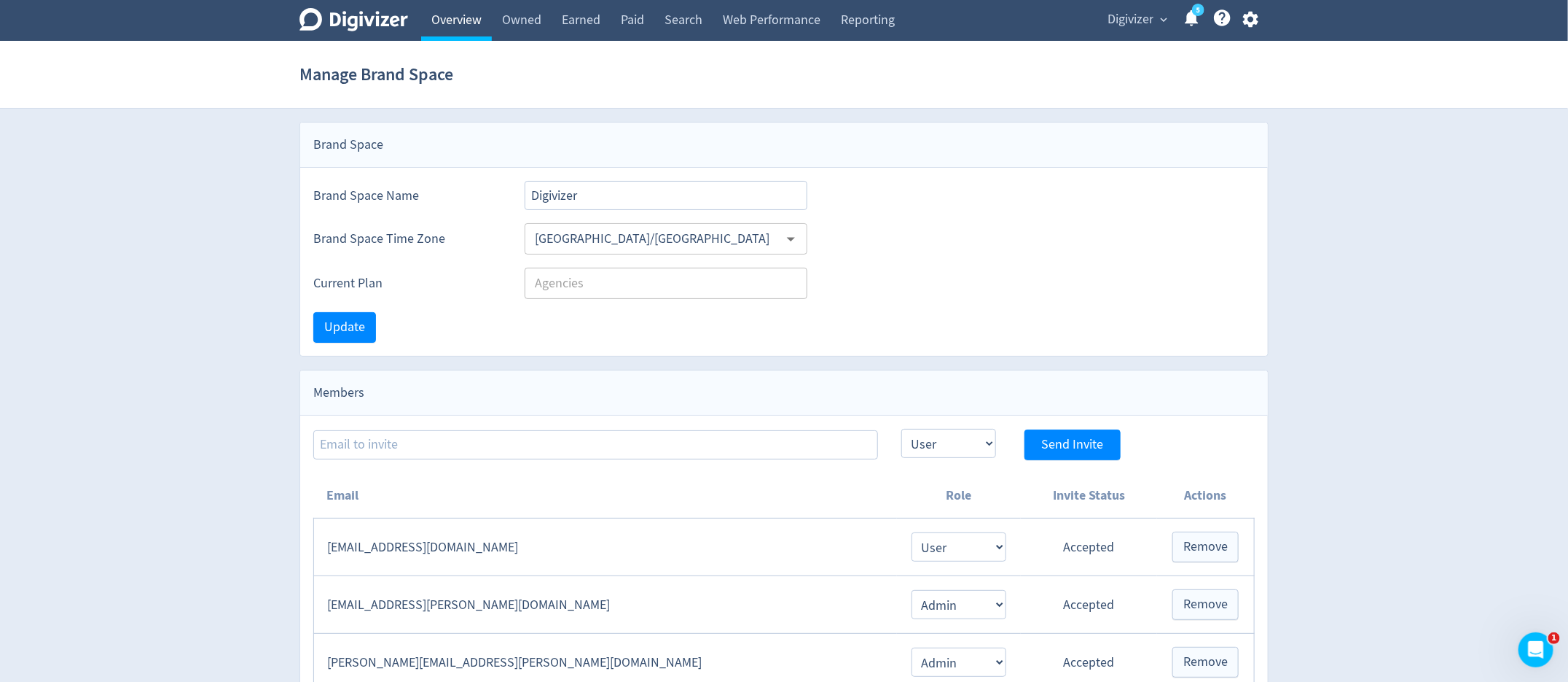
click at [429, 14] on link "Overview" at bounding box center [456, 20] width 71 height 41
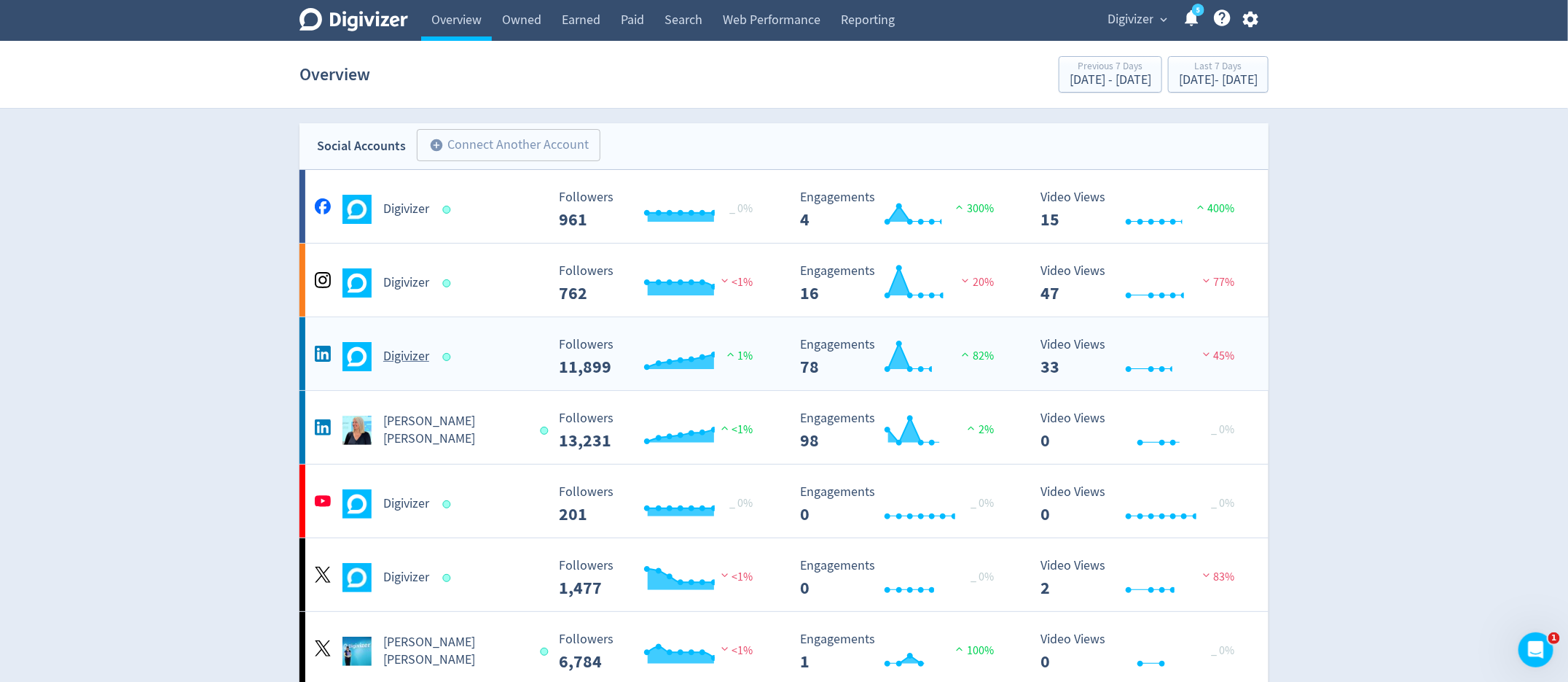
click at [390, 375] on div "Digivizer Created with Highcharts 10.3.3 Followers 11,899 1% Created with Highc…" at bounding box center [784, 353] width 969 height 73
